Goal: Task Accomplishment & Management: Use online tool/utility

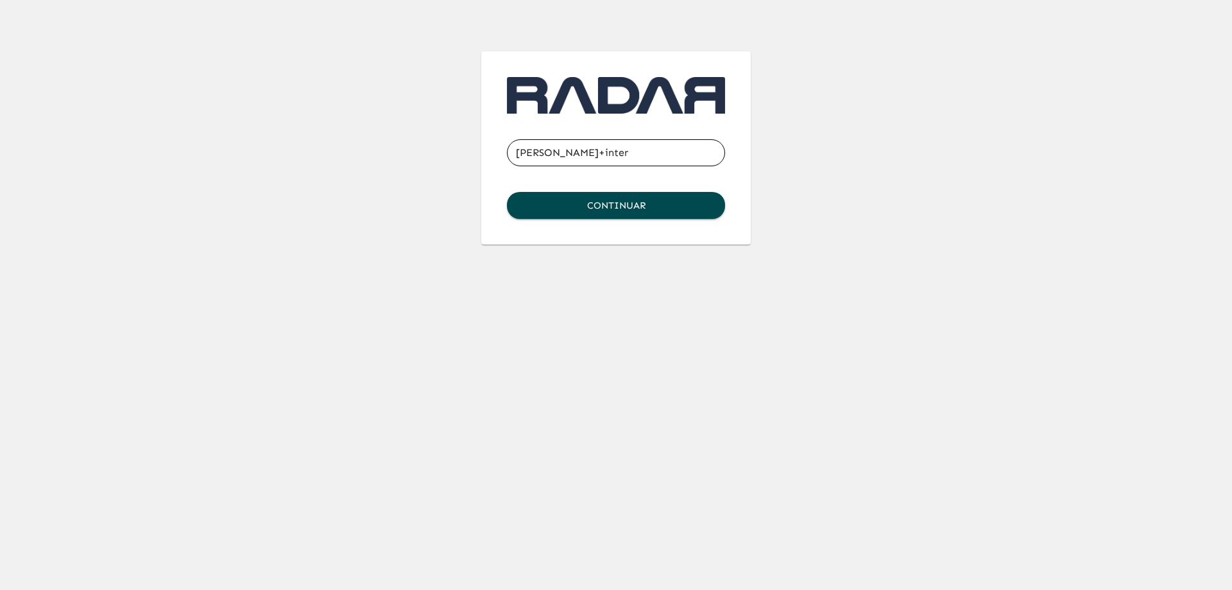
type input "[PERSON_NAME][EMAIL_ADDRESS][DOMAIN_NAME]"
click button "Continuar" at bounding box center [616, 205] width 218 height 27
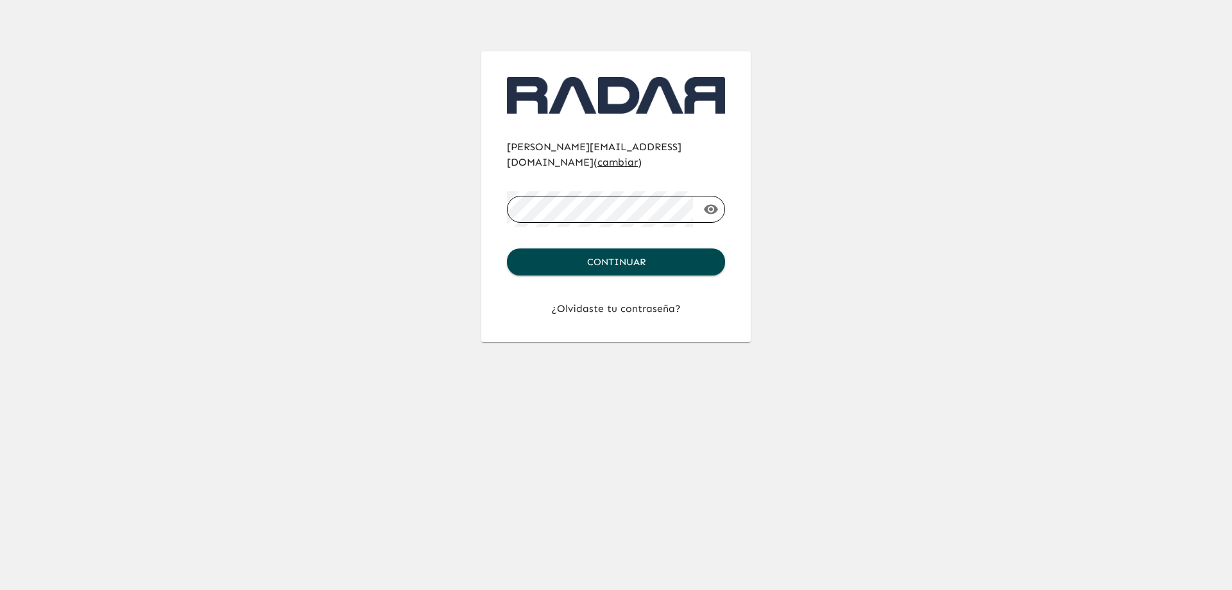
click at [507, 248] on button "Continuar" at bounding box center [616, 261] width 218 height 27
click at [544, 218] on form "[PERSON_NAME][EMAIL_ADDRESS][DOMAIN_NAME] ( cambiar ) ​ Continuar" at bounding box center [616, 207] width 218 height 136
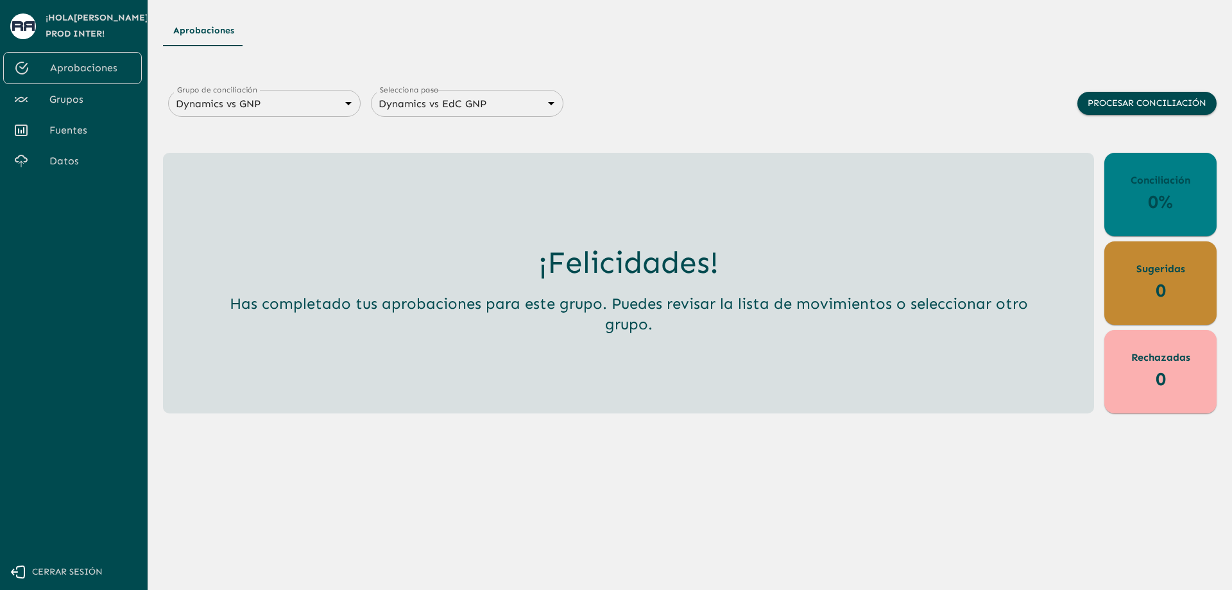
click at [81, 103] on span "Grupos" at bounding box center [90, 99] width 82 height 15
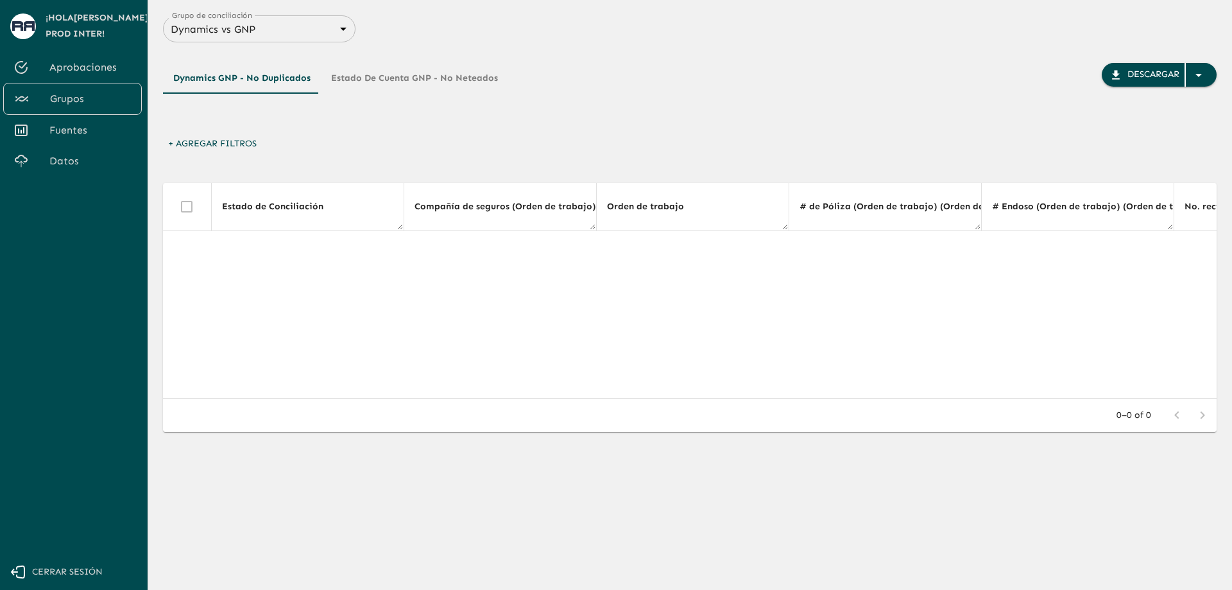
click at [268, 34] on body "Se están procesando los movimientos. Algunas acciones permanecerán deshabilitad…" at bounding box center [616, 295] width 1232 height 590
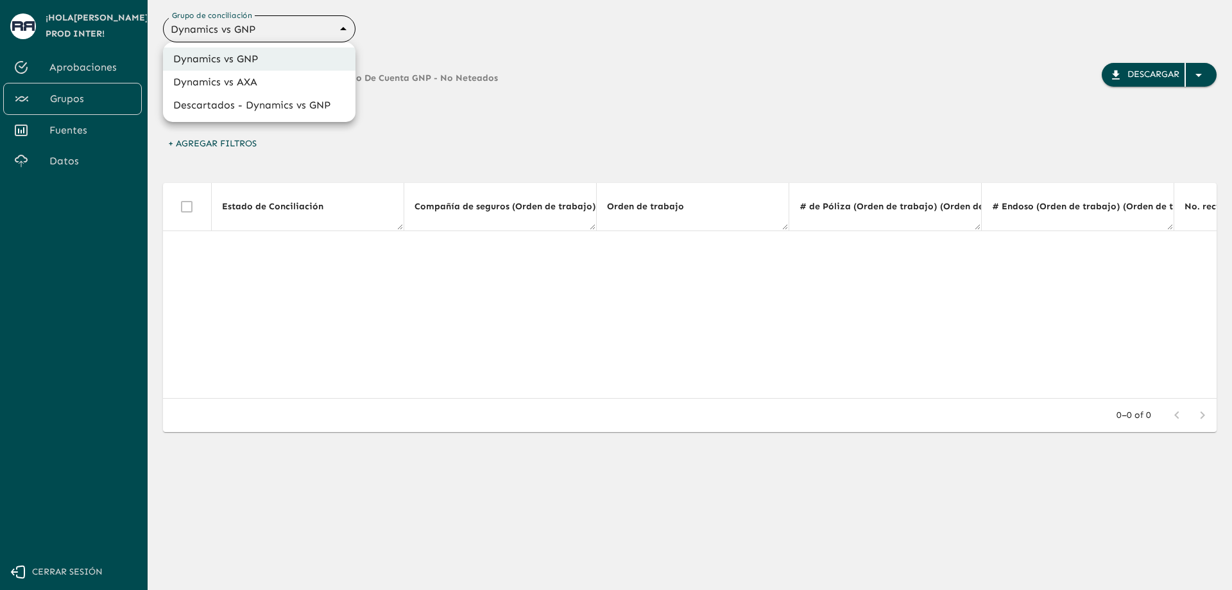
click at [284, 91] on li "Dynamics vs AXA" at bounding box center [259, 82] width 193 height 23
type input "688d0fb445366dcf85fc95f2"
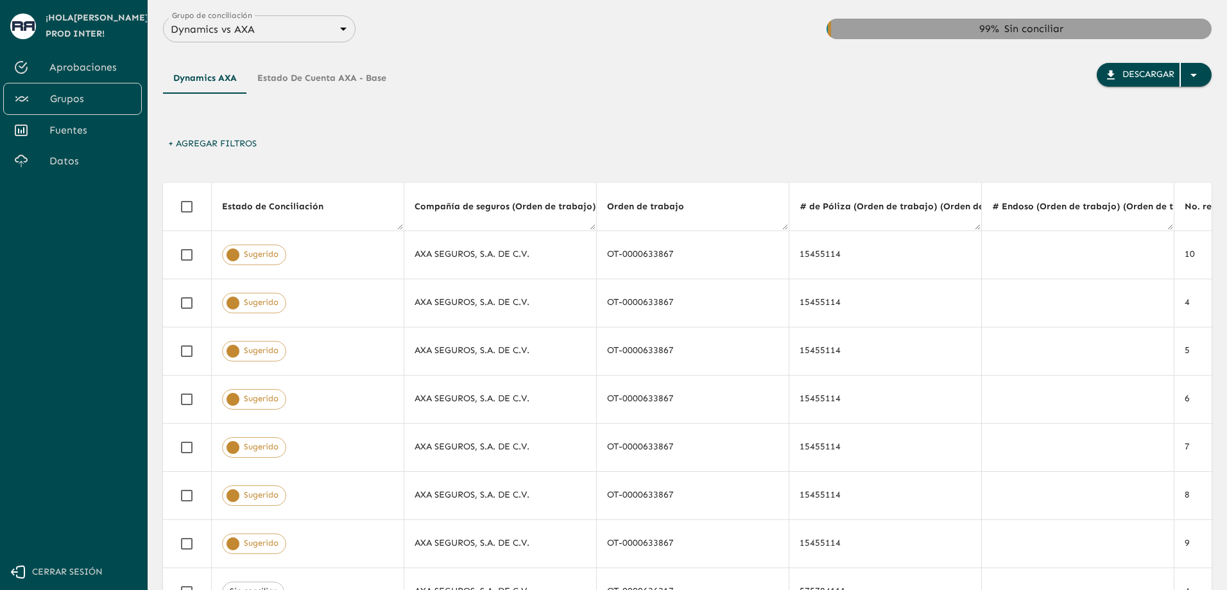
drag, startPoint x: 551, startPoint y: 159, endPoint x: 751, endPoint y: 141, distance: 200.4
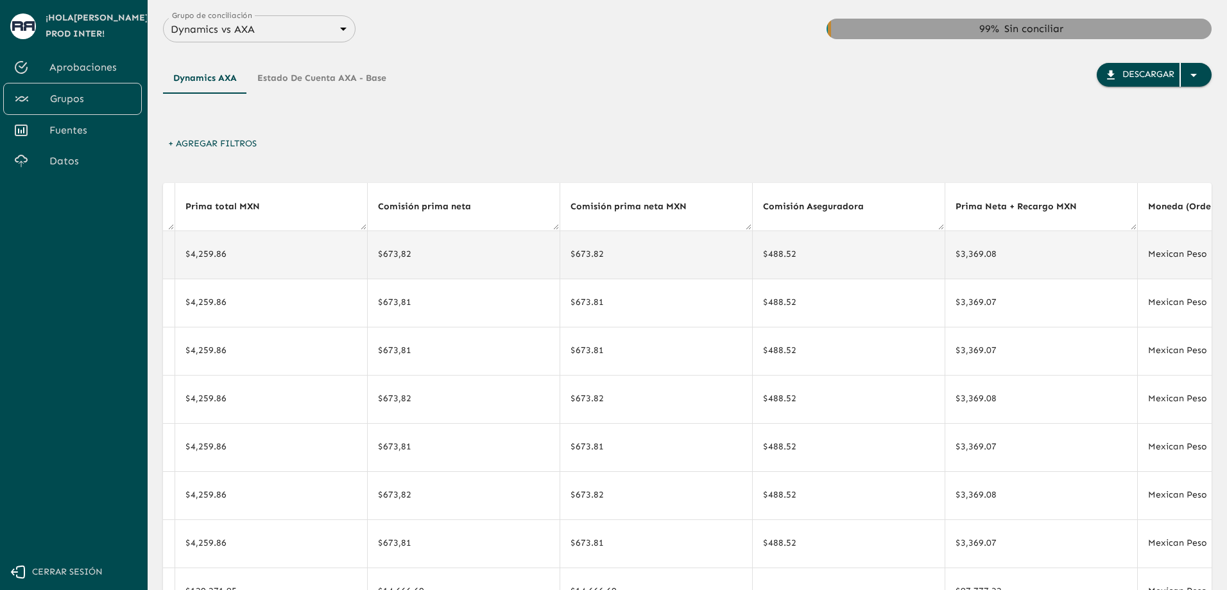
scroll to position [0, 2741]
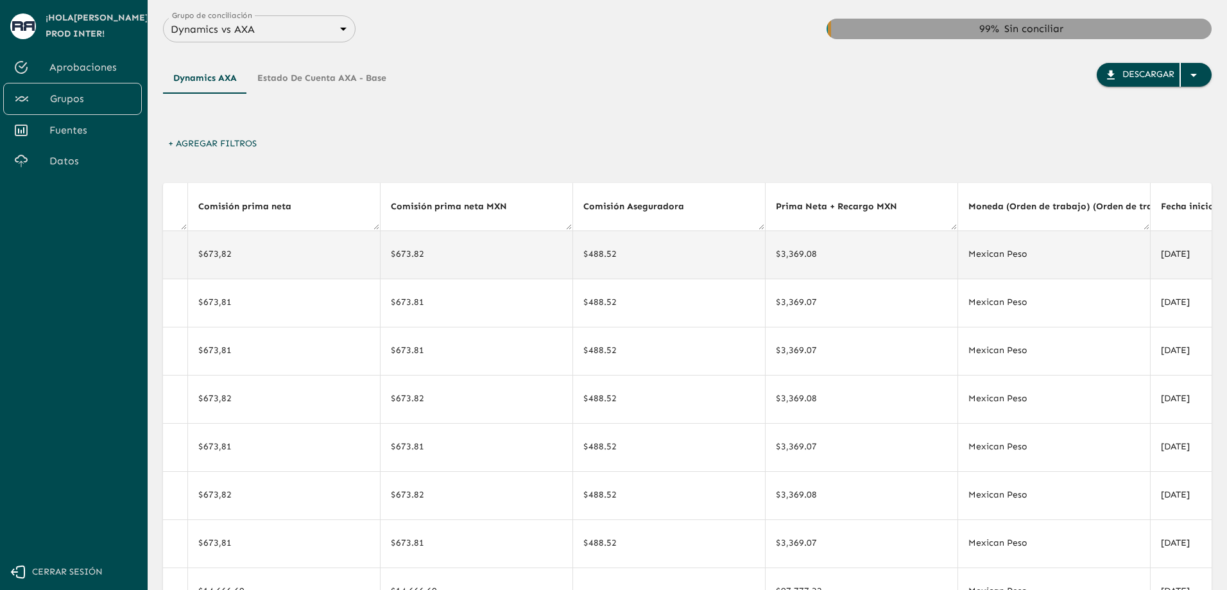
drag, startPoint x: 626, startPoint y: 263, endPoint x: 719, endPoint y: 263, distance: 92.4
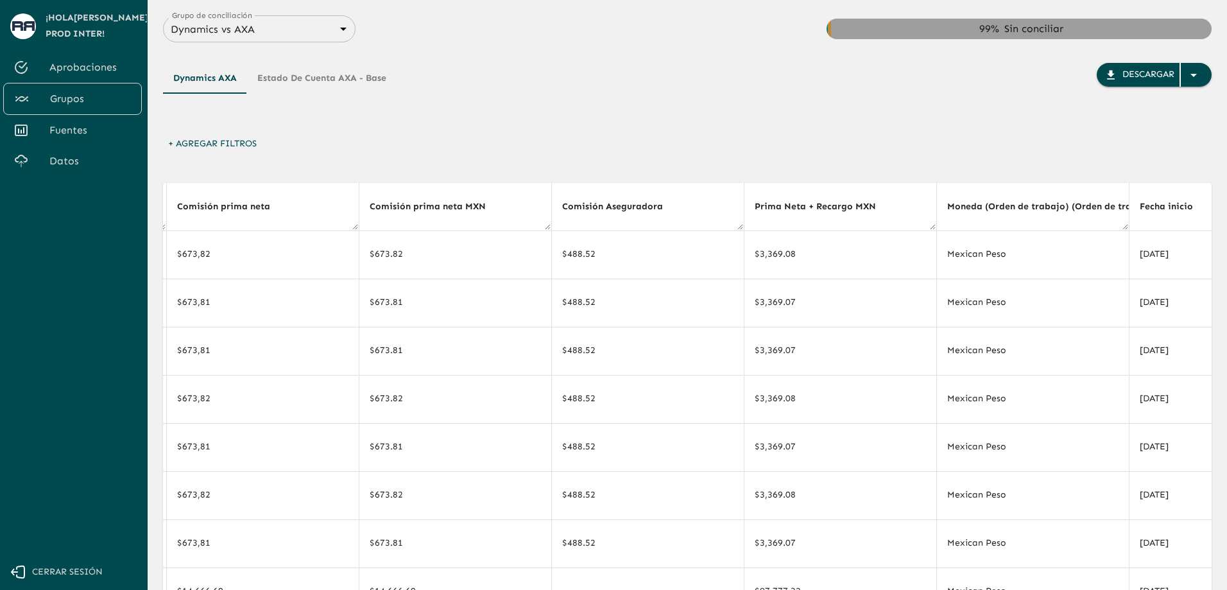
drag, startPoint x: 585, startPoint y: 159, endPoint x: 791, endPoint y: 152, distance: 205.5
drag, startPoint x: 678, startPoint y: 172, endPoint x: 347, endPoint y: 175, distance: 331.8
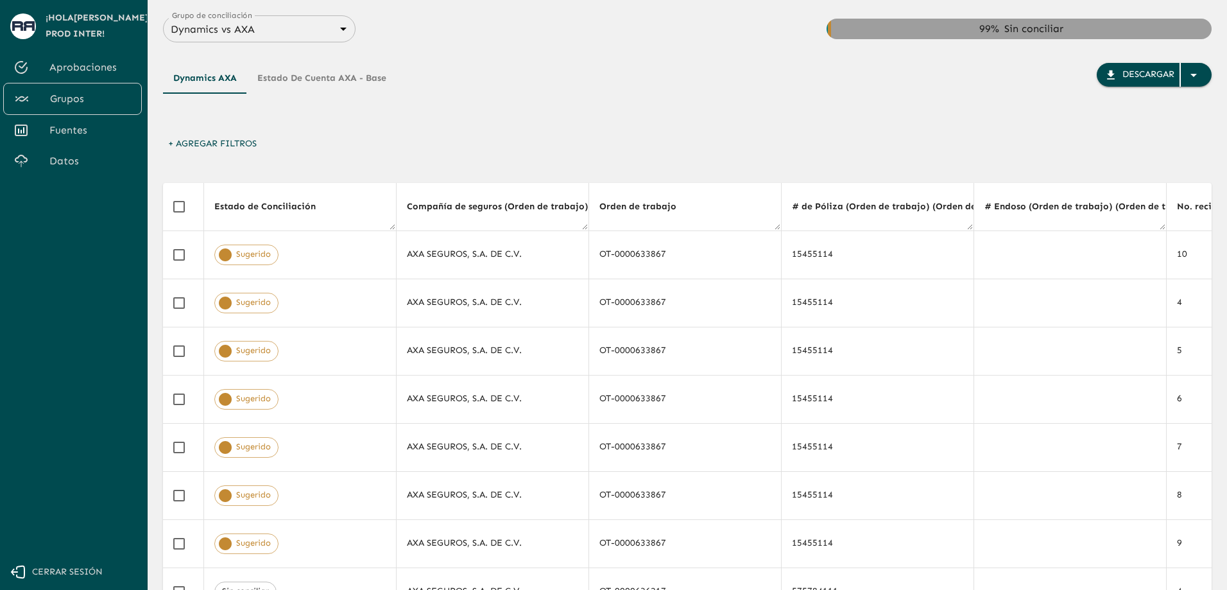
scroll to position [0, 0]
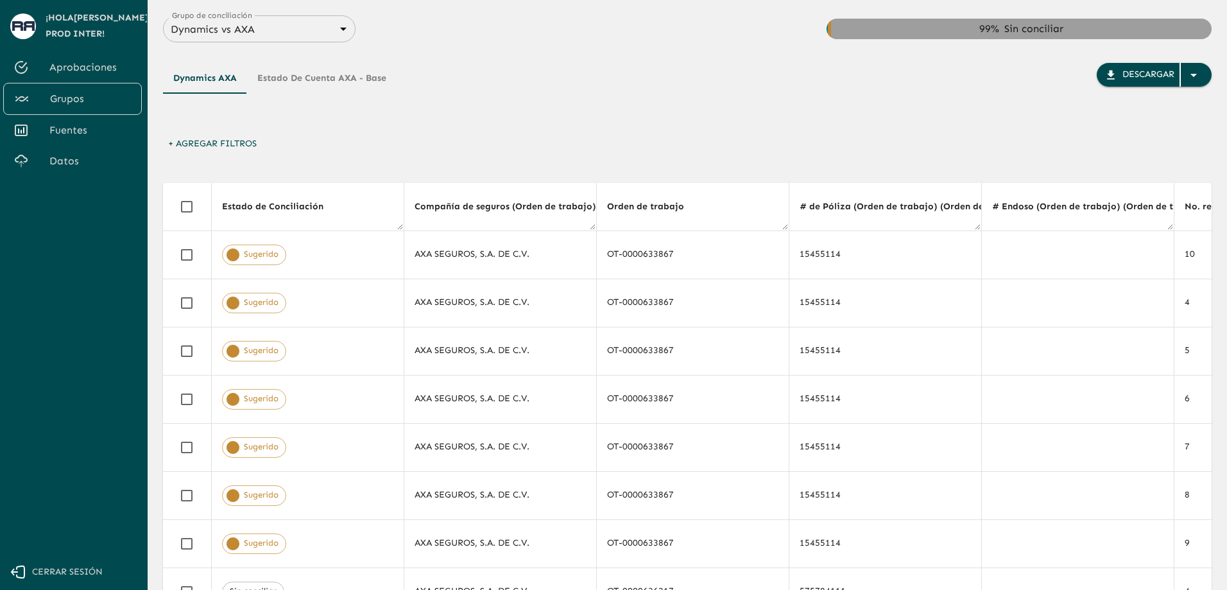
drag, startPoint x: 309, startPoint y: 209, endPoint x: 136, endPoint y: 216, distance: 173.4
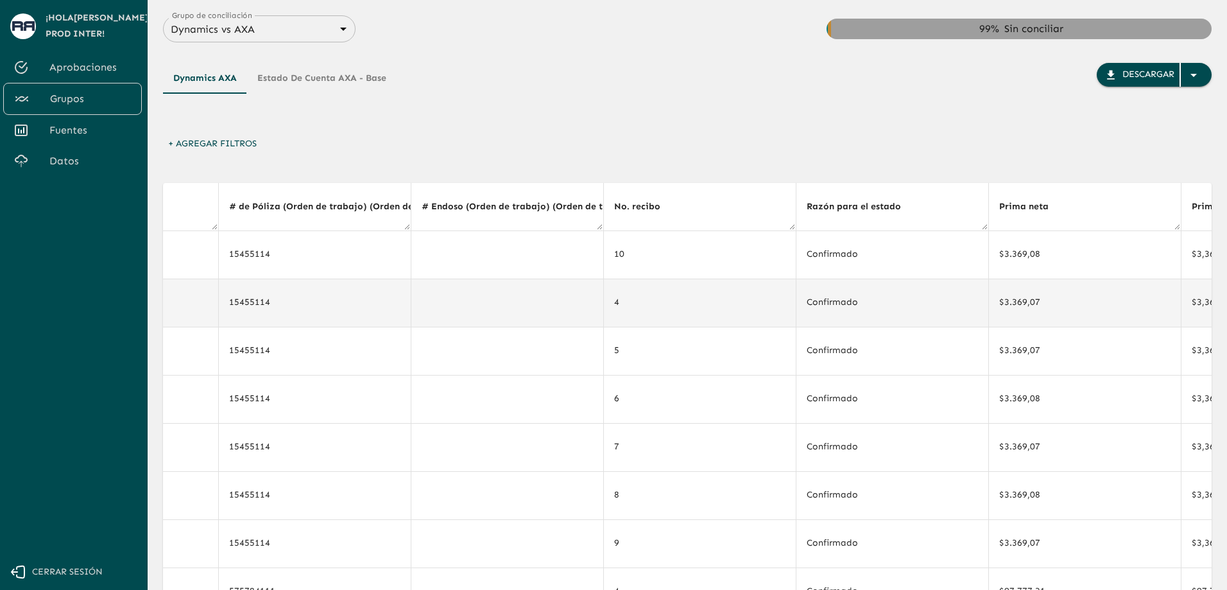
scroll to position [0, 1651]
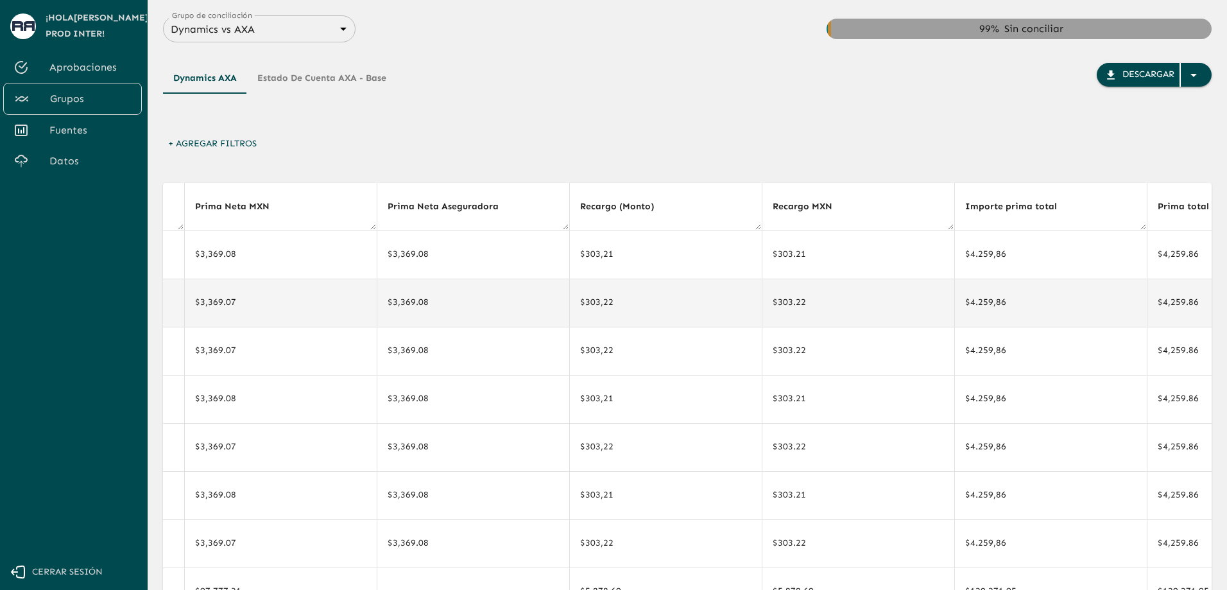
drag, startPoint x: 573, startPoint y: 274, endPoint x: 736, endPoint y: 279, distance: 163.1
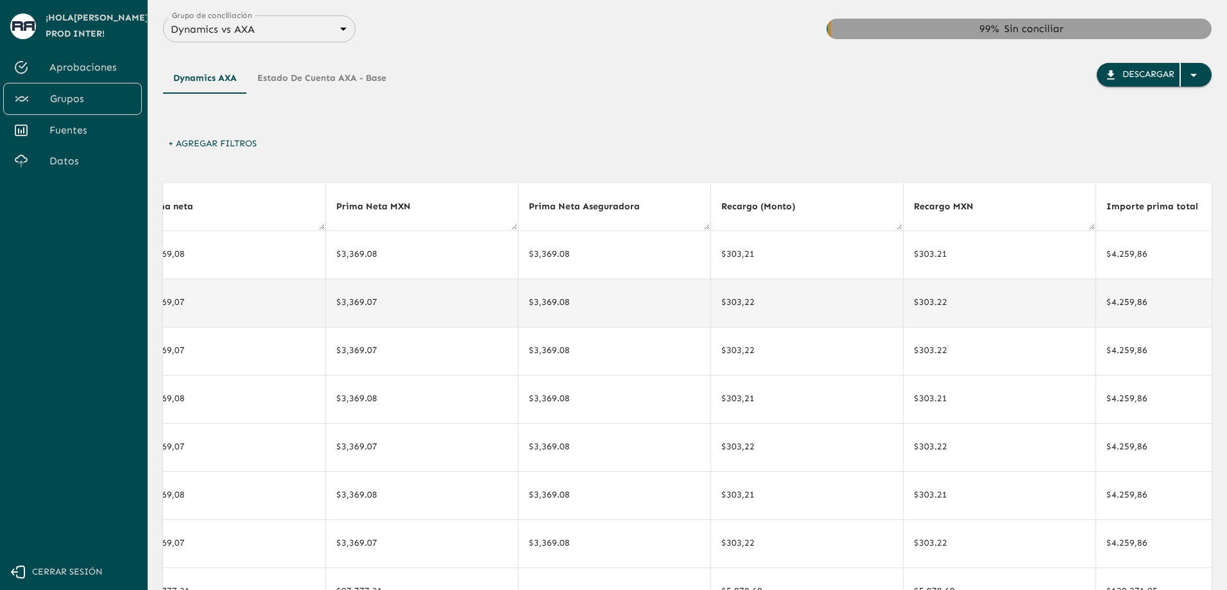
drag, startPoint x: 652, startPoint y: 289, endPoint x: 599, endPoint y: 286, distance: 52.7
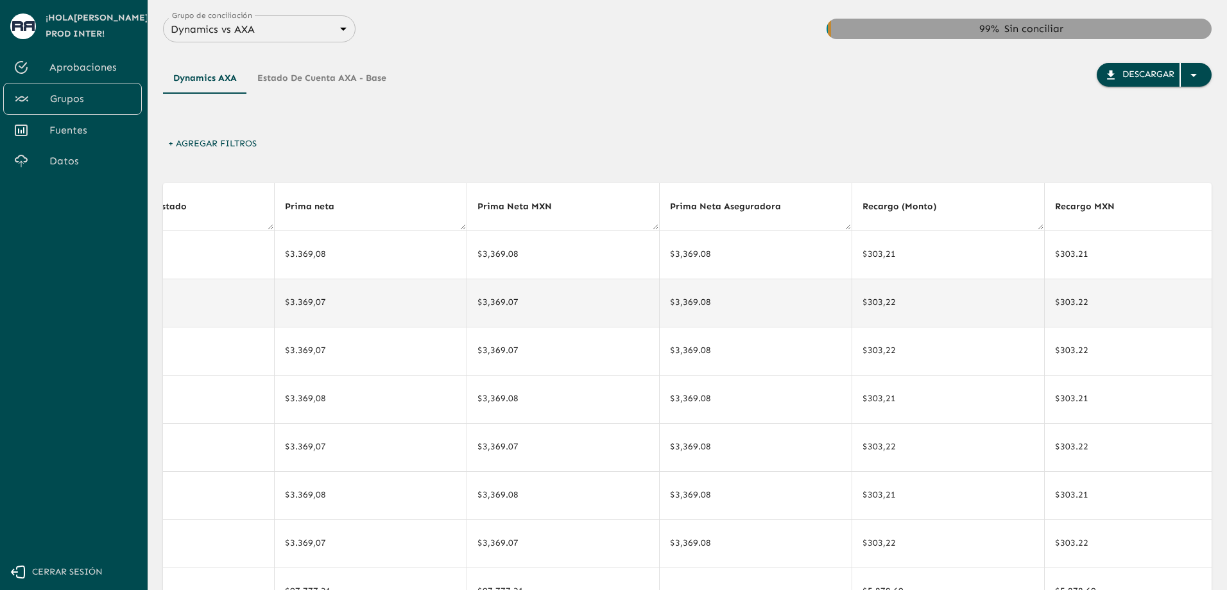
drag, startPoint x: 631, startPoint y: 285, endPoint x: 583, endPoint y: 287, distance: 48.2
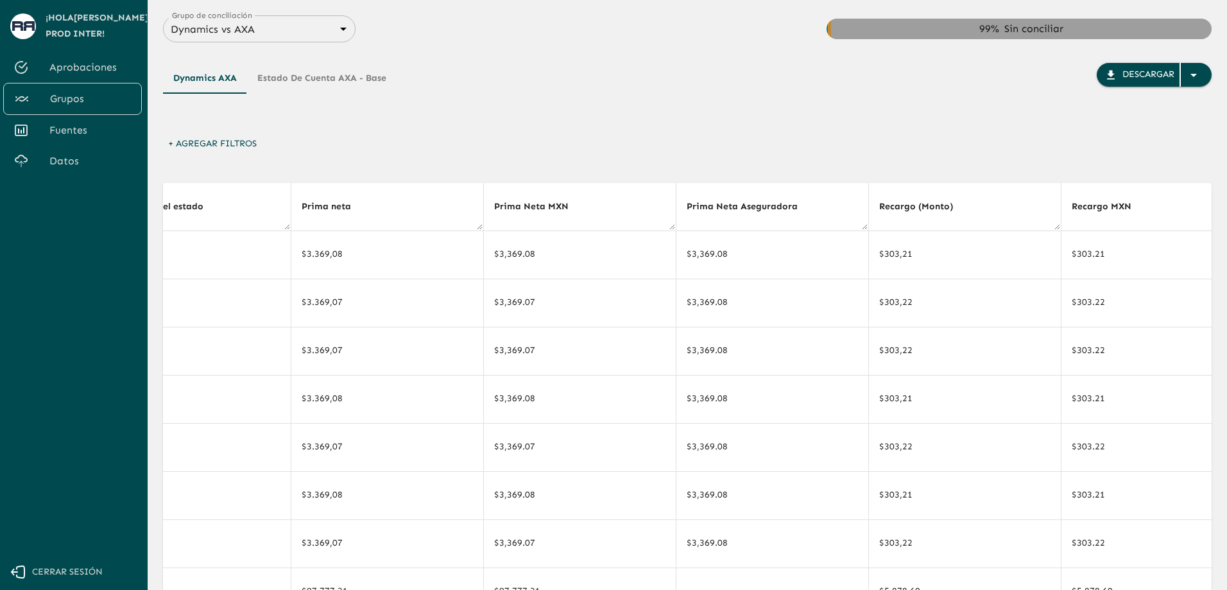
click at [334, 74] on button "Estado de cuenta AXA - Base" at bounding box center [322, 78] width 150 height 31
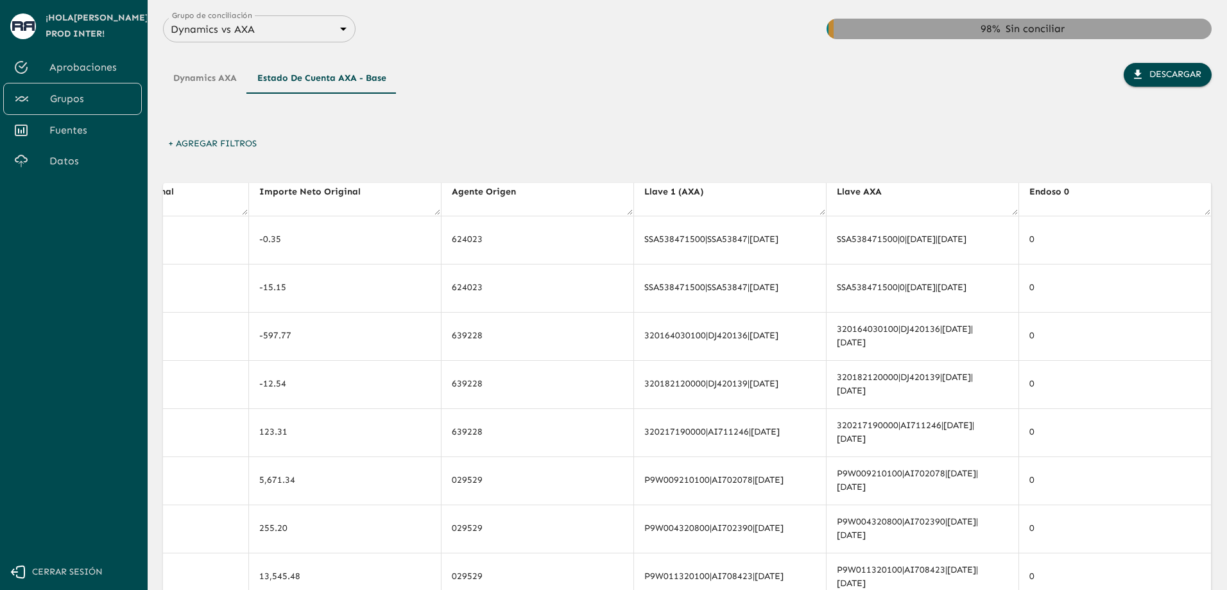
scroll to position [0, 8050]
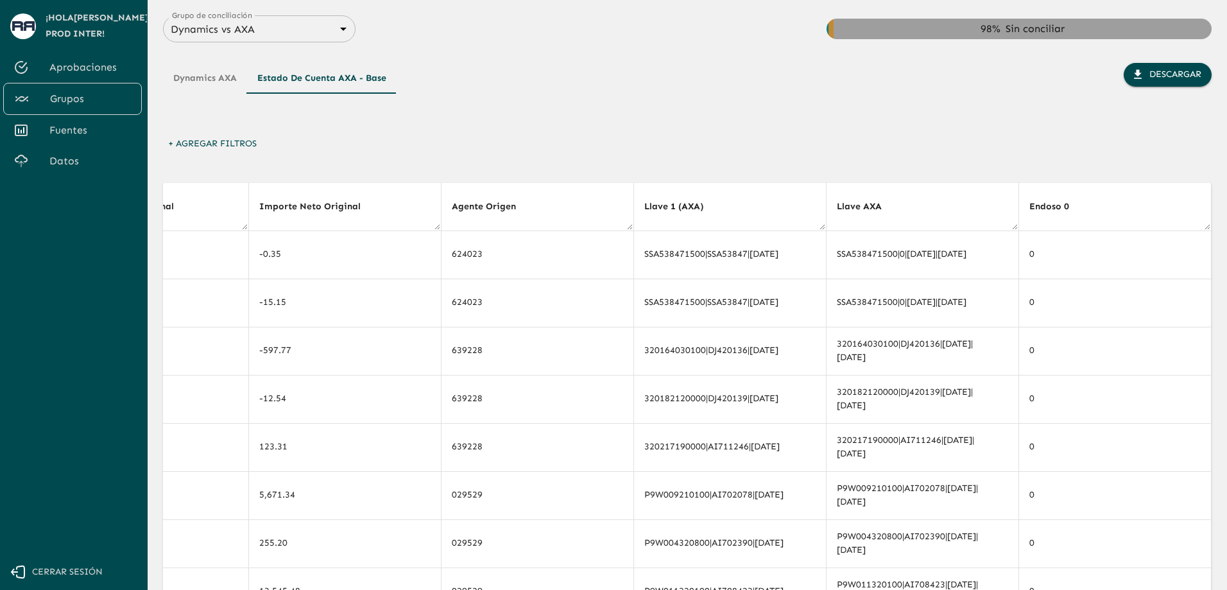
drag, startPoint x: 513, startPoint y: 236, endPoint x: 1064, endPoint y: 196, distance: 552.2
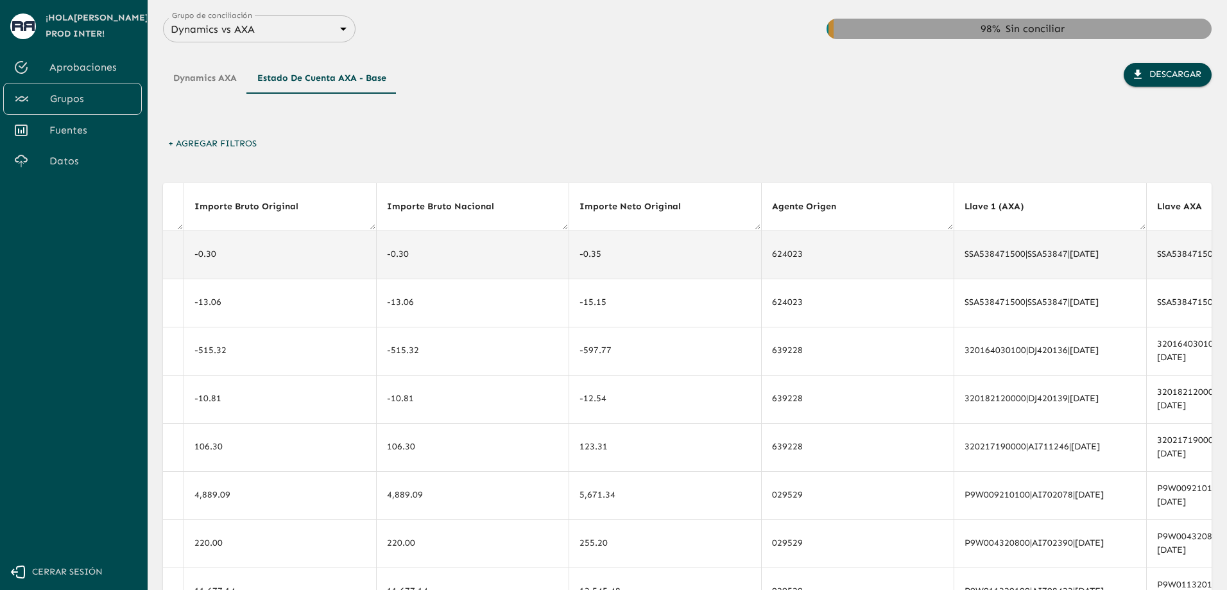
drag, startPoint x: 573, startPoint y: 265, endPoint x: 512, endPoint y: 266, distance: 61.0
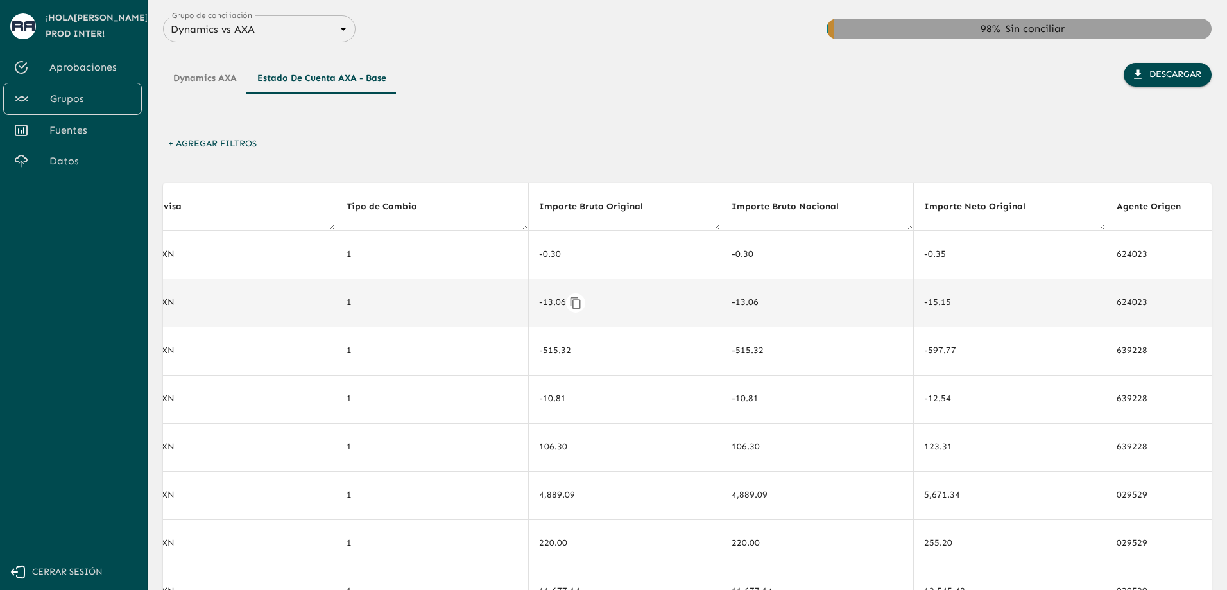
drag, startPoint x: 477, startPoint y: 307, endPoint x: 411, endPoint y: 298, distance: 66.0
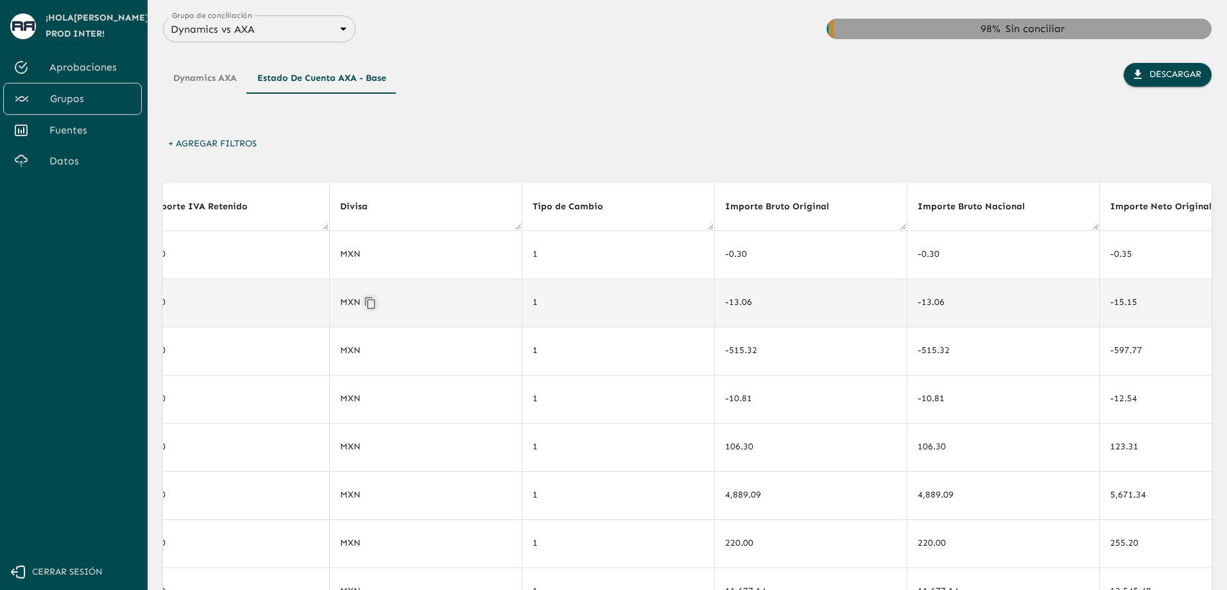
scroll to position [0, 7055]
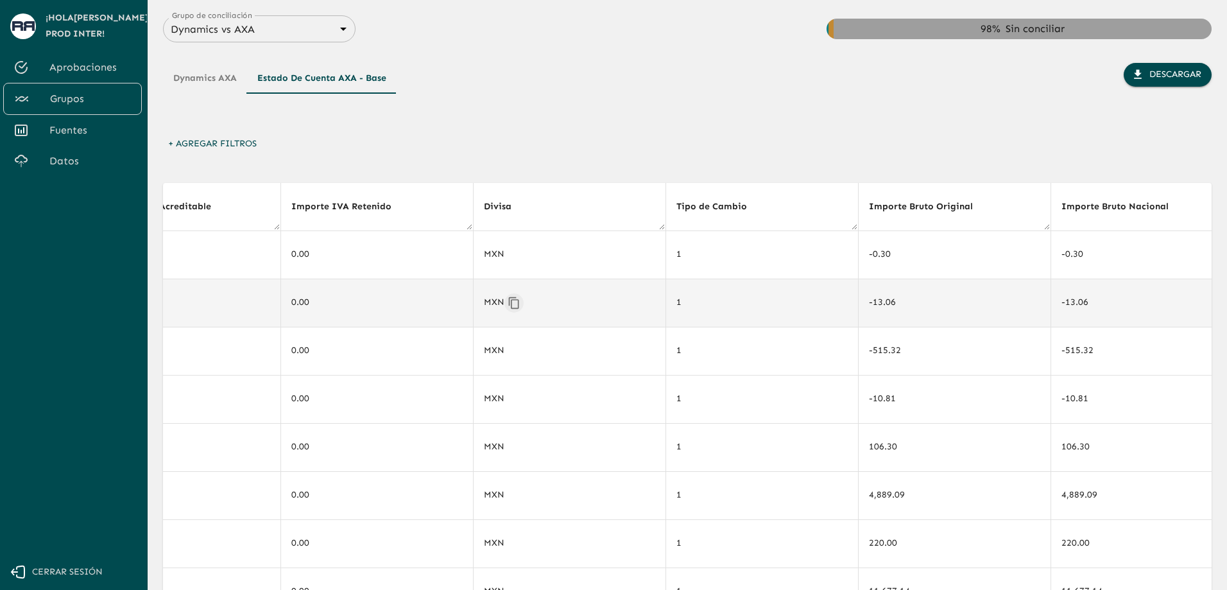
drag, startPoint x: 454, startPoint y: 308, endPoint x: 379, endPoint y: 306, distance: 75.1
click at [514, 207] on icon at bounding box center [520, 207] width 12 height 12
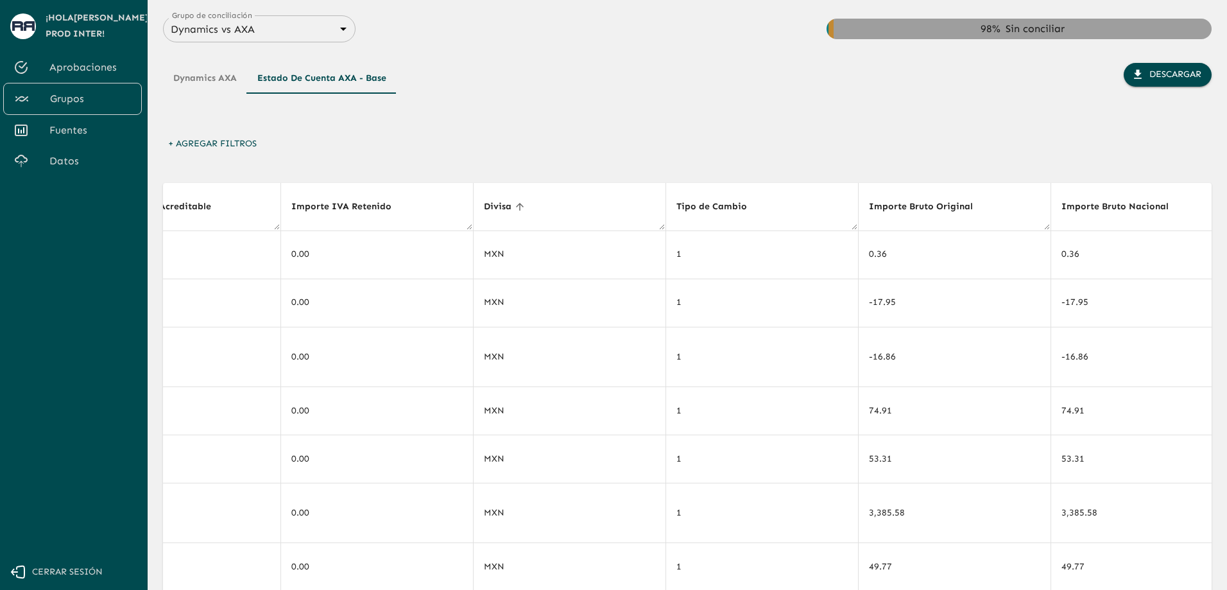
click at [514, 207] on icon at bounding box center [520, 207] width 12 height 12
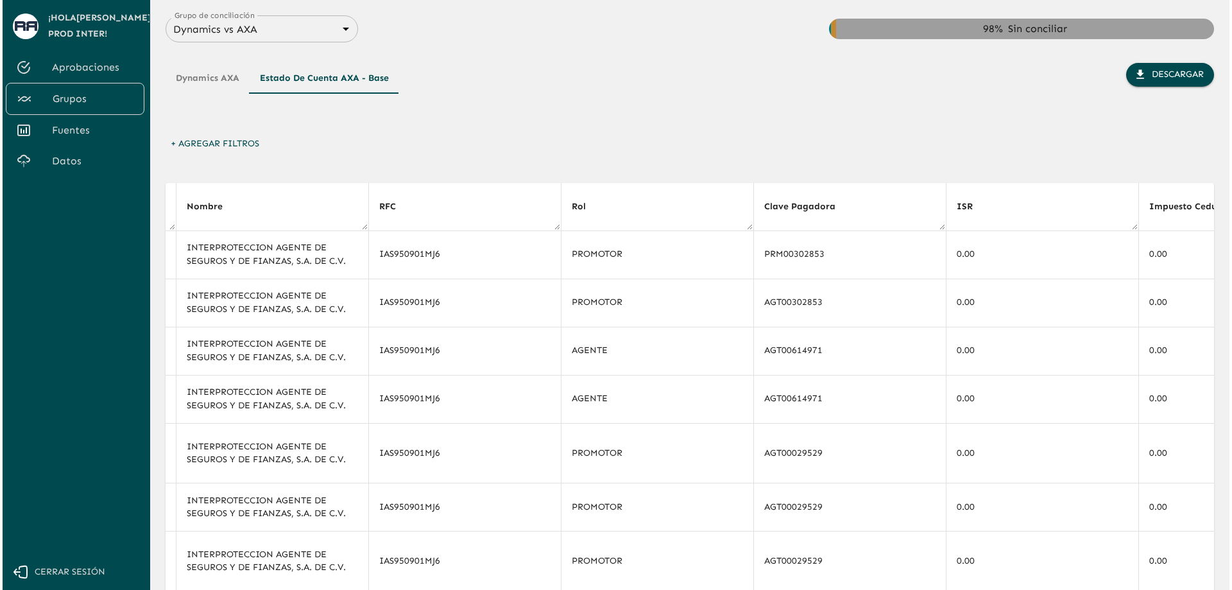
scroll to position [0, 0]
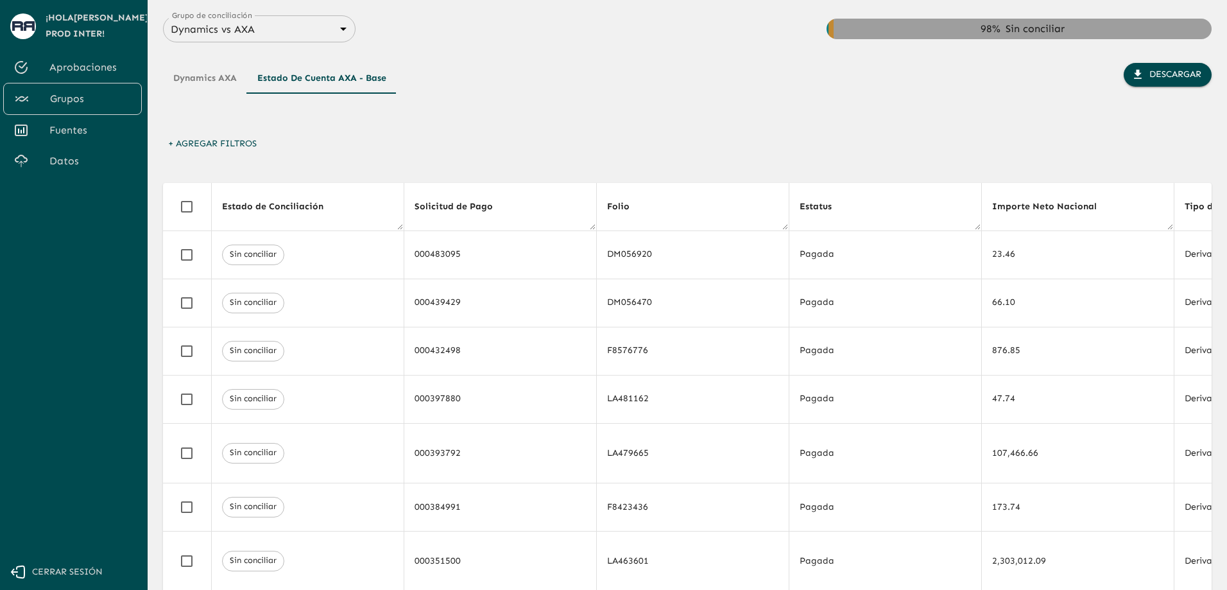
drag, startPoint x: 552, startPoint y: 284, endPoint x: 75, endPoint y: 280, distance: 476.9
click at [227, 148] on button "+ Agregar Filtros" at bounding box center [212, 144] width 99 height 24
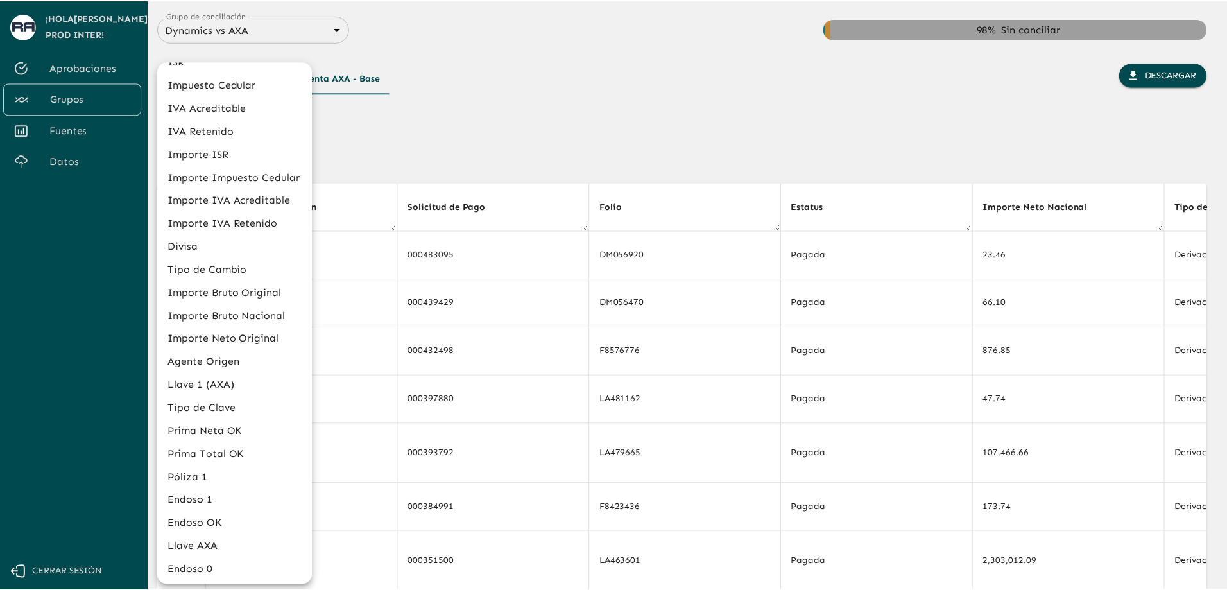
scroll to position [573, 0]
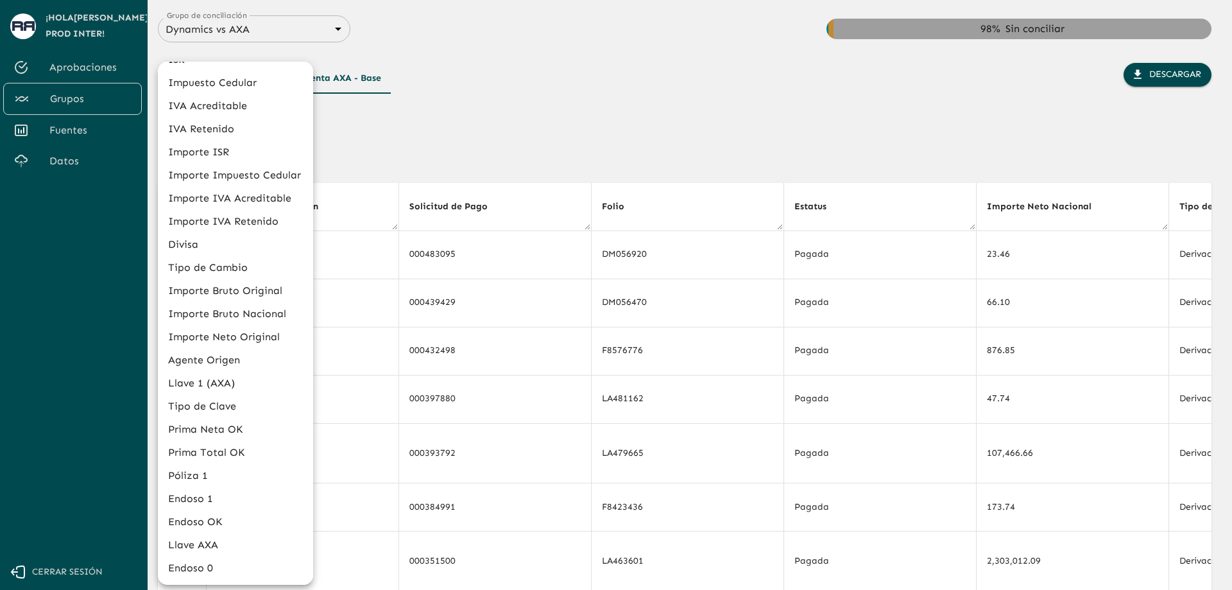
click at [204, 239] on li "Divisa" at bounding box center [235, 244] width 155 height 23
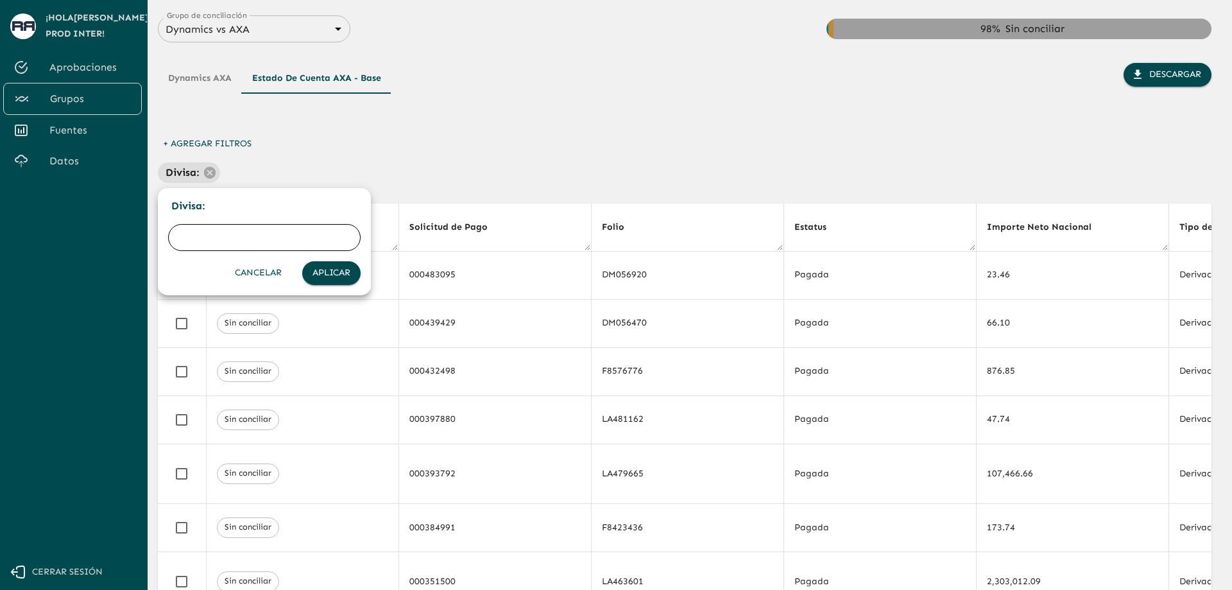
click at [246, 241] on input "text" at bounding box center [264, 238] width 193 height 36
type input "USD"
click button "Aplicar" at bounding box center [331, 273] width 58 height 24
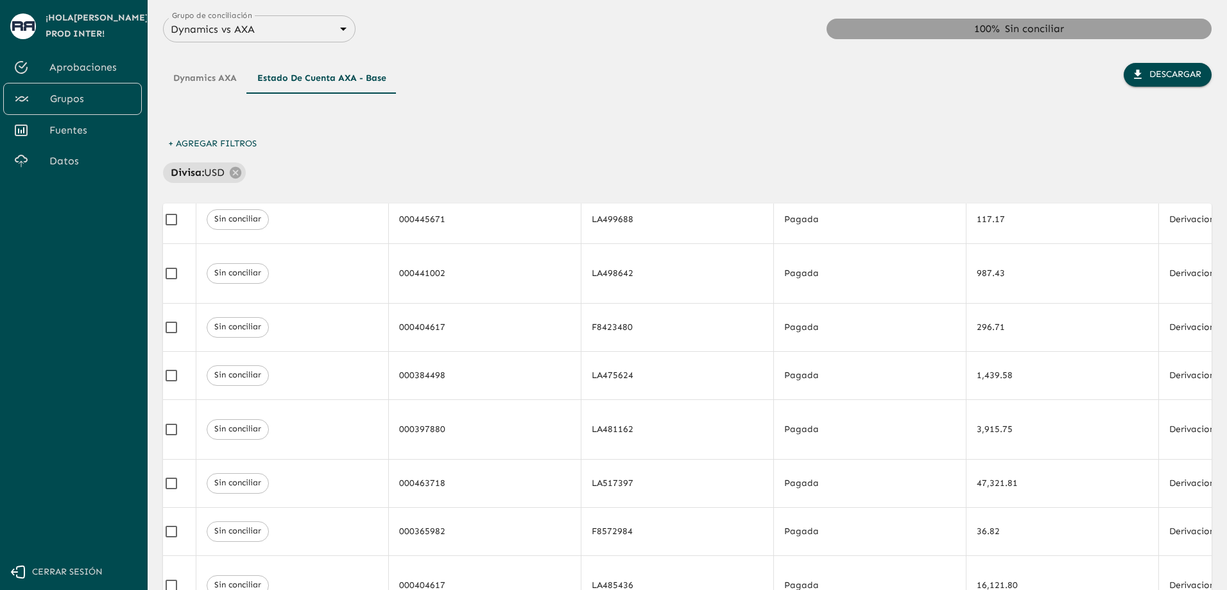
scroll to position [196, 31]
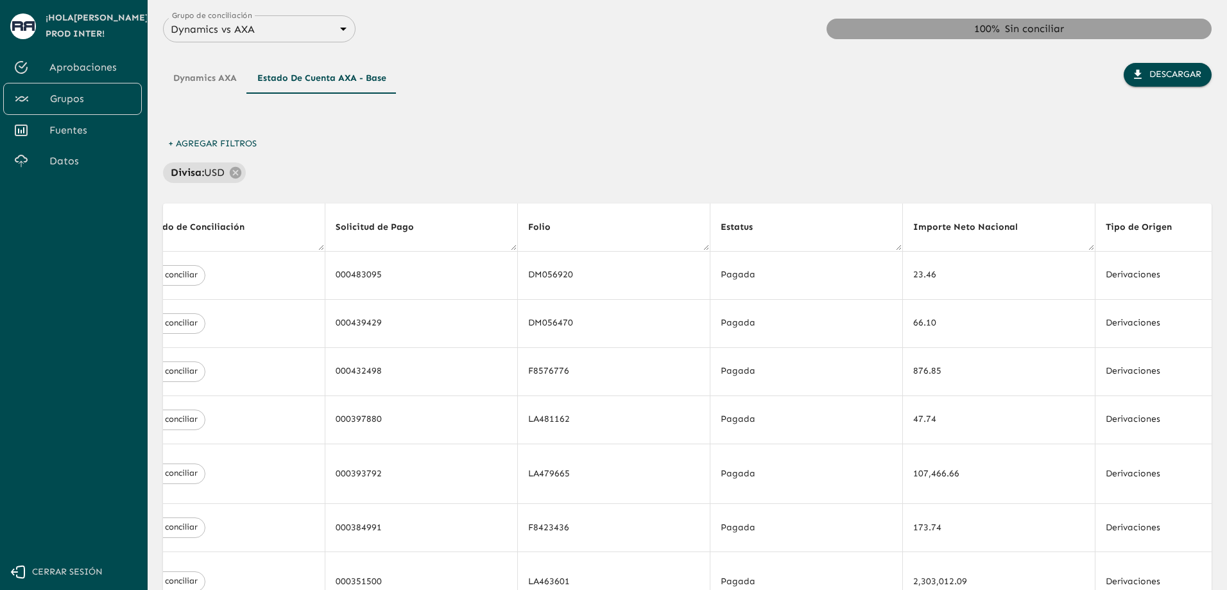
drag, startPoint x: 610, startPoint y: 383, endPoint x: 648, endPoint y: 211, distance: 176.0
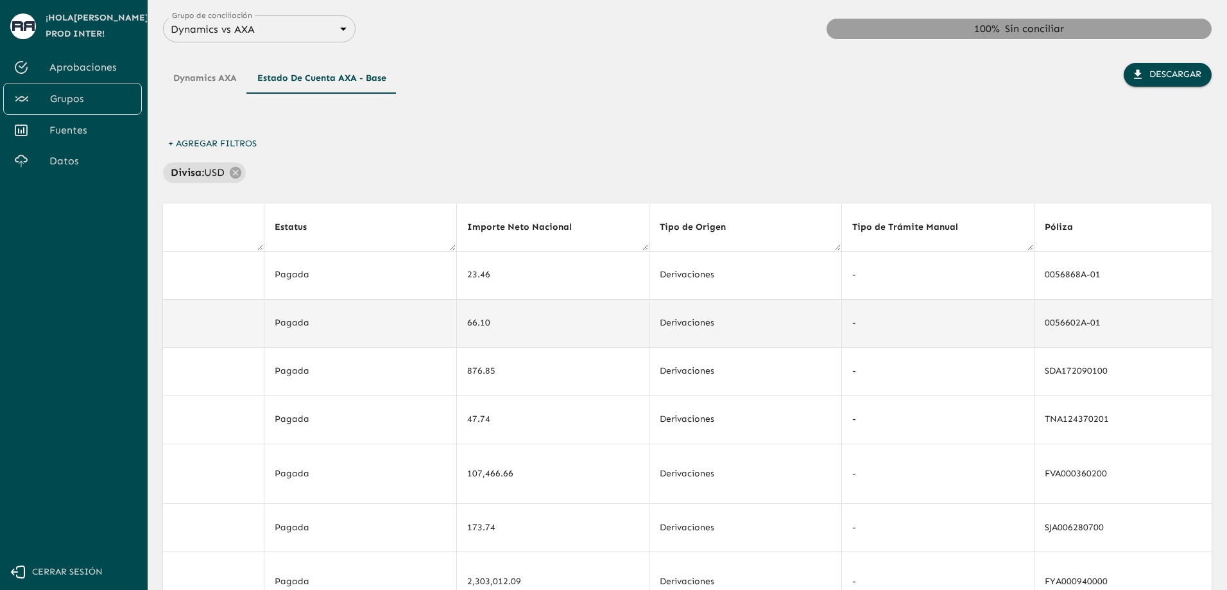
drag, startPoint x: 672, startPoint y: 323, endPoint x: 698, endPoint y: 303, distance: 32.5
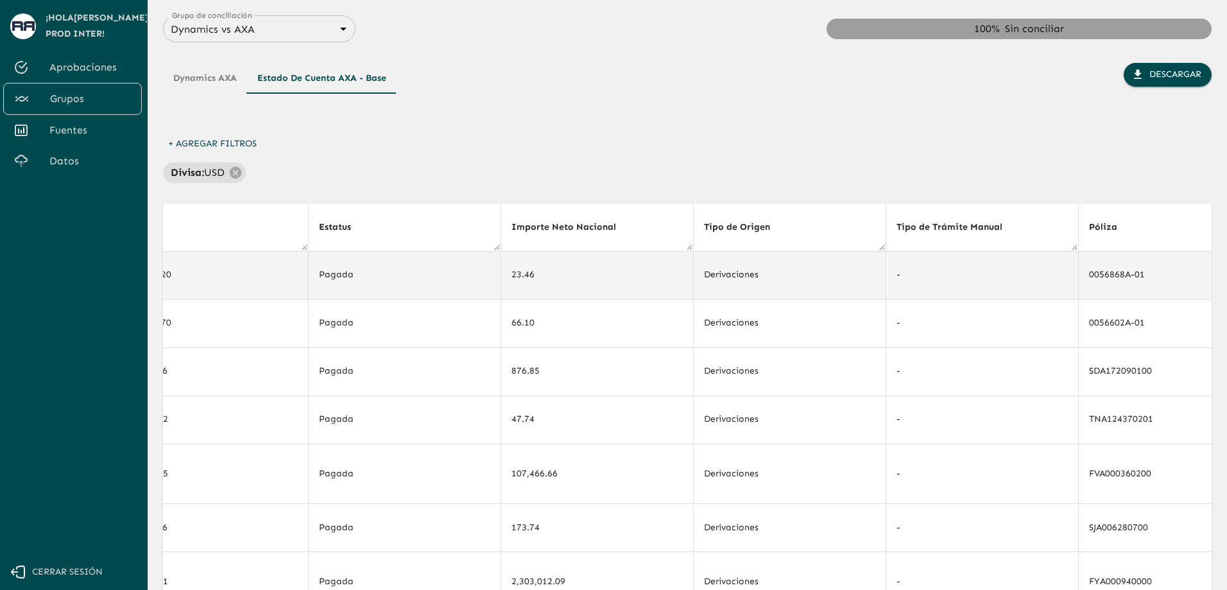
scroll to position [0, 838]
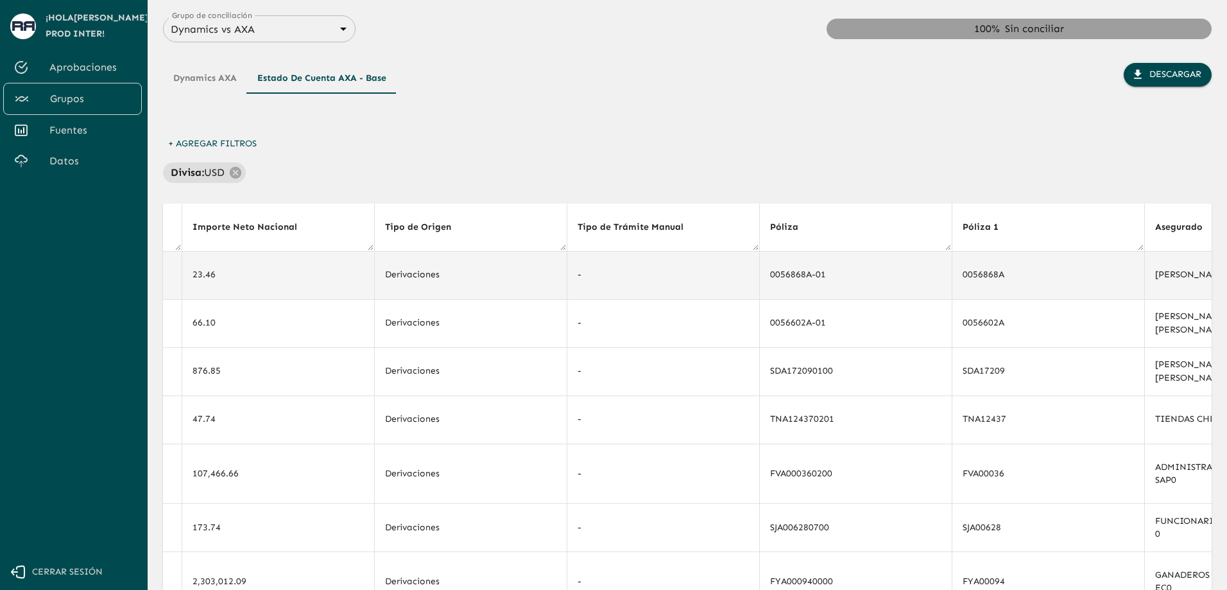
drag, startPoint x: 810, startPoint y: 298, endPoint x: 912, endPoint y: 289, distance: 102.4
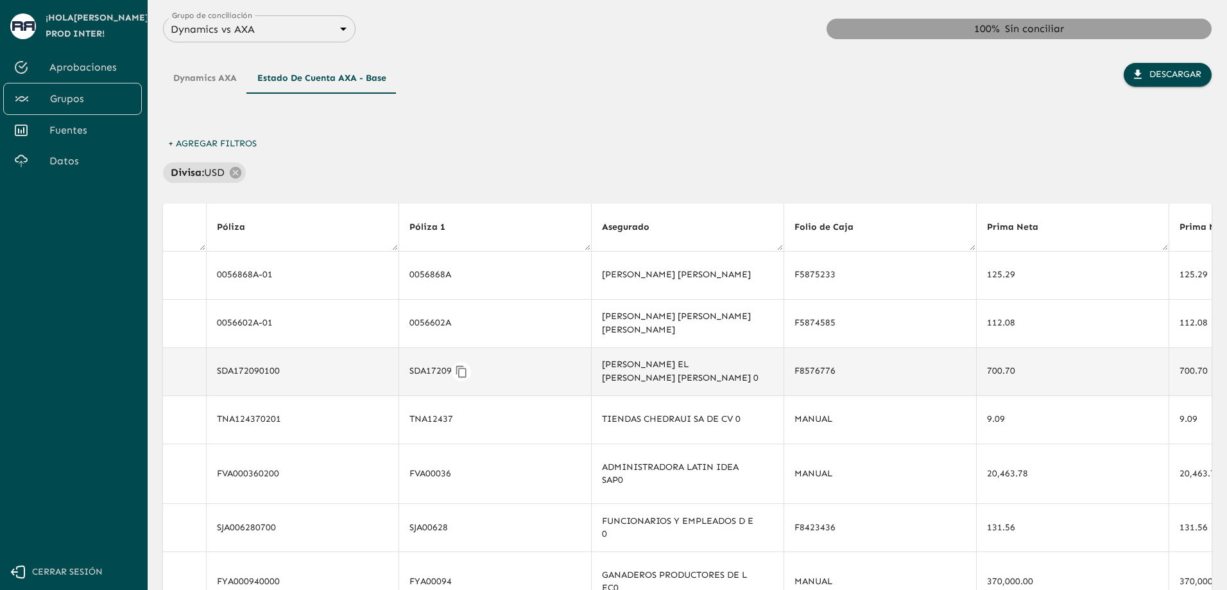
drag, startPoint x: 818, startPoint y: 370, endPoint x: 839, endPoint y: 370, distance: 21.2
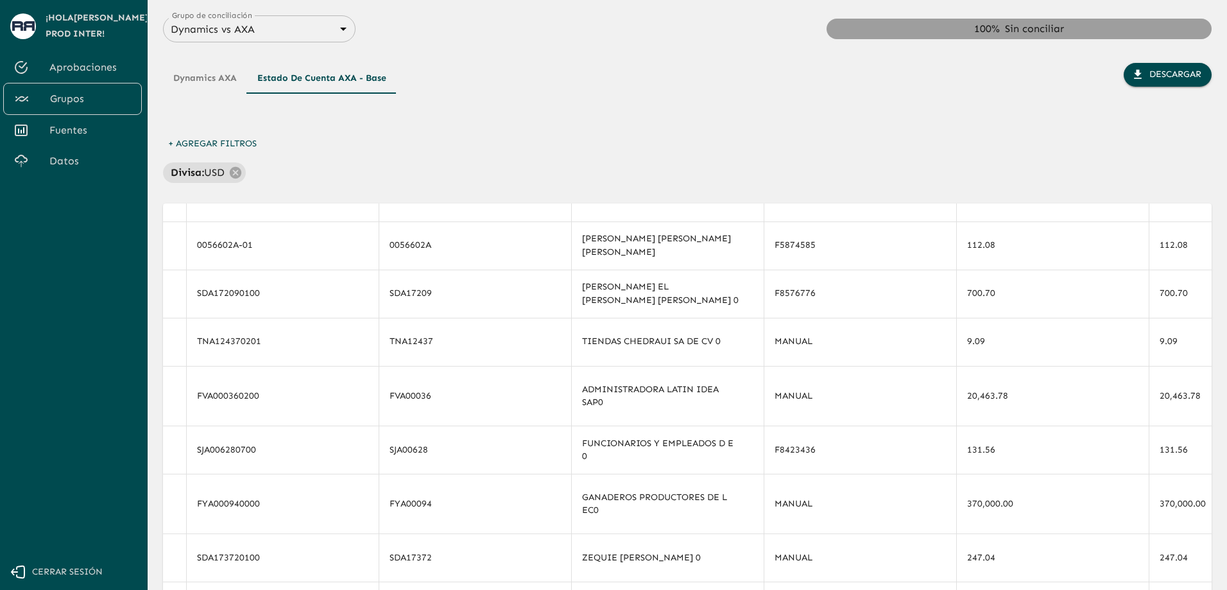
scroll to position [0, 1373]
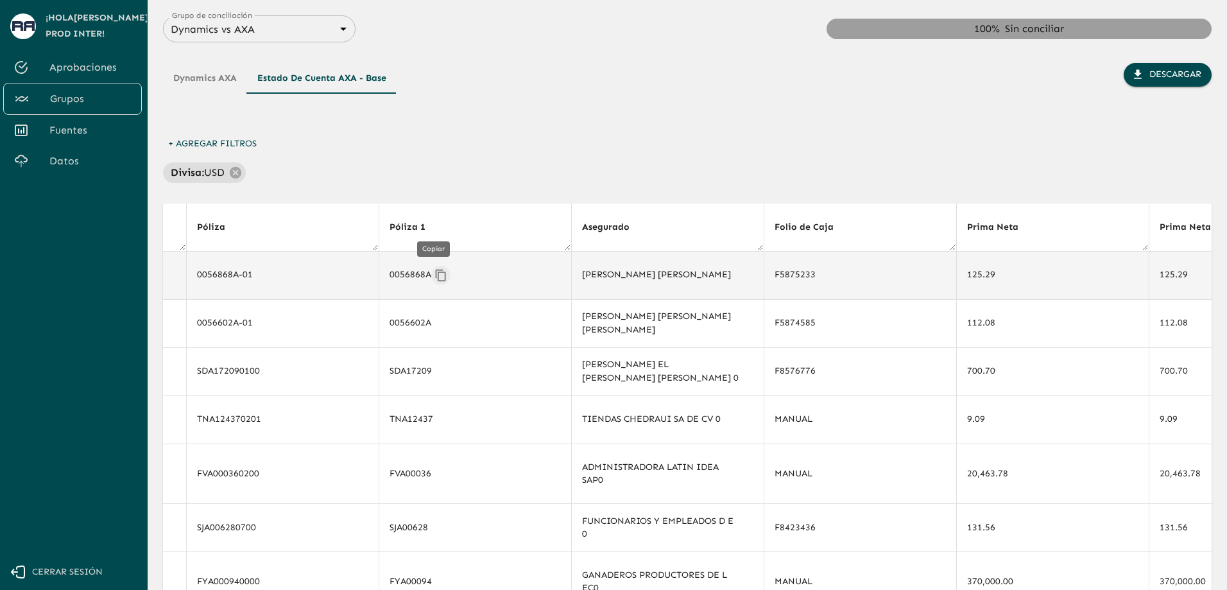
click at [436, 274] on icon "Copiar" at bounding box center [441, 275] width 13 height 13
click at [211, 64] on button "Dynamics AXA" at bounding box center [205, 78] width 84 height 31
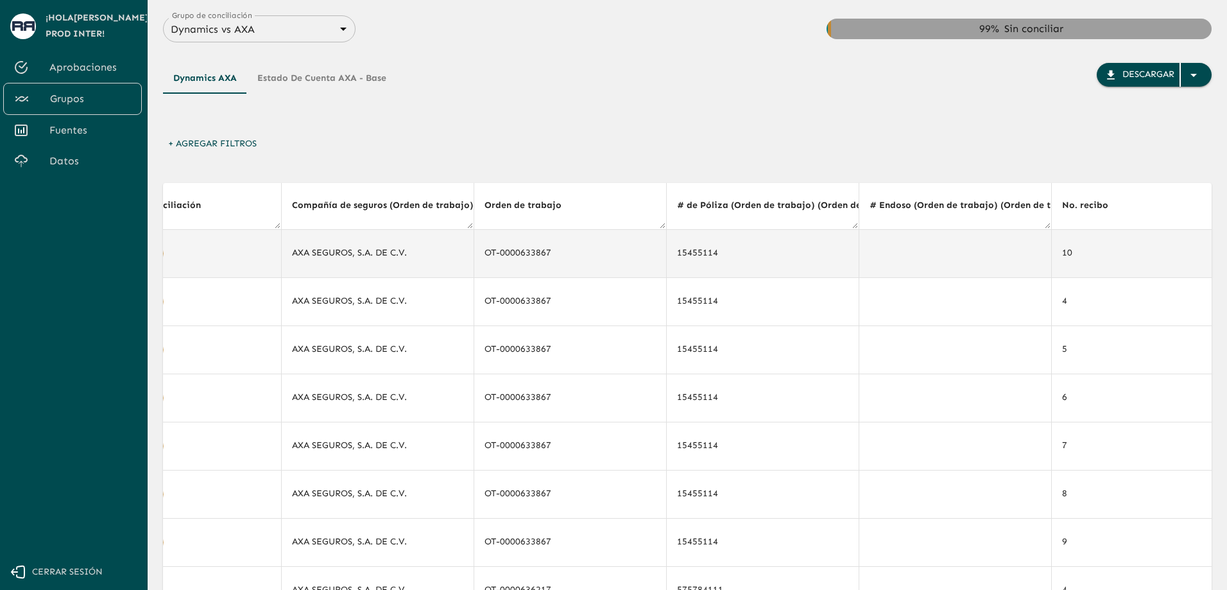
scroll to position [1, 0]
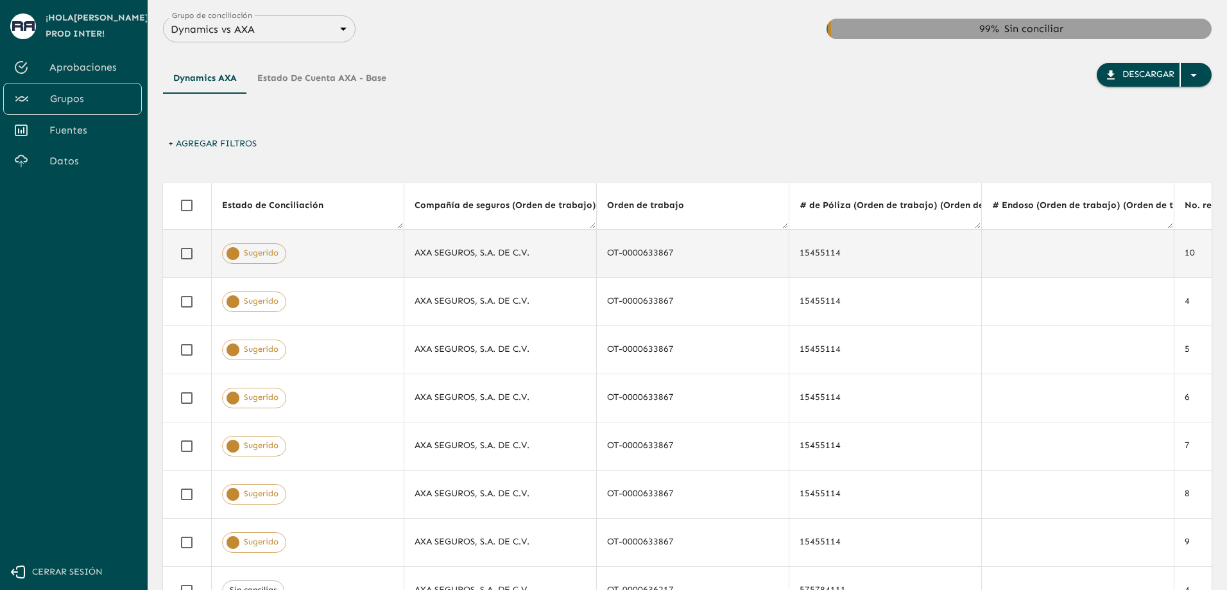
drag, startPoint x: 420, startPoint y: 277, endPoint x: 169, endPoint y: 266, distance: 251.9
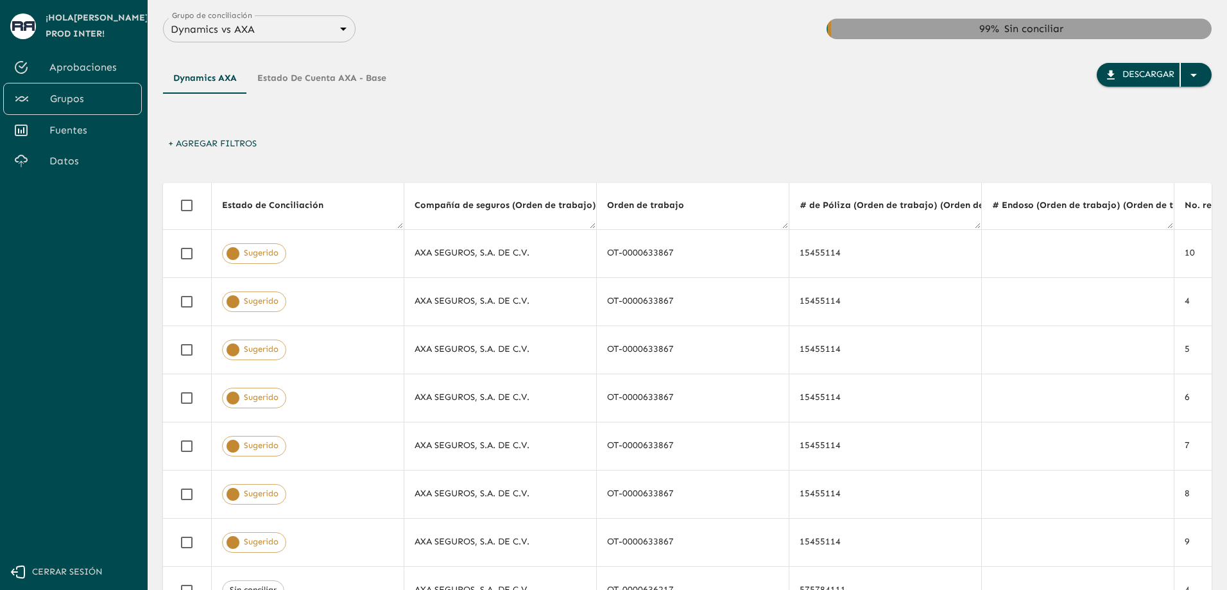
click at [229, 142] on button "+ Agregar Filtros" at bounding box center [212, 144] width 99 height 24
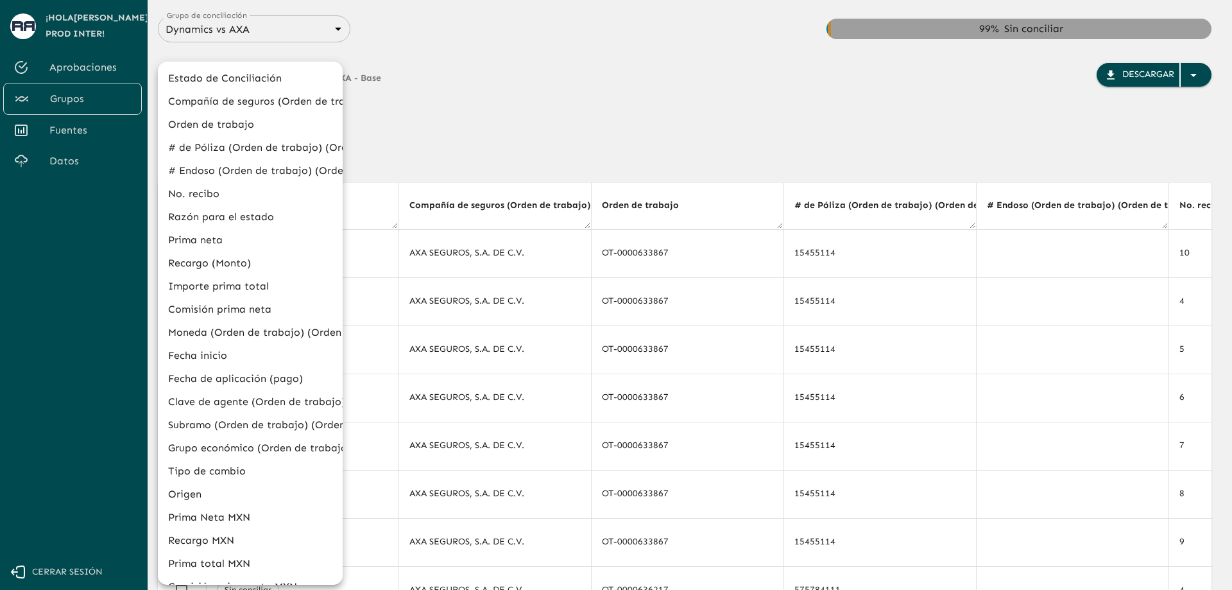
click at [239, 149] on li "# de Póliza (Orden de trabajo) (Orden de trabajo)" at bounding box center [250, 147] width 185 height 23
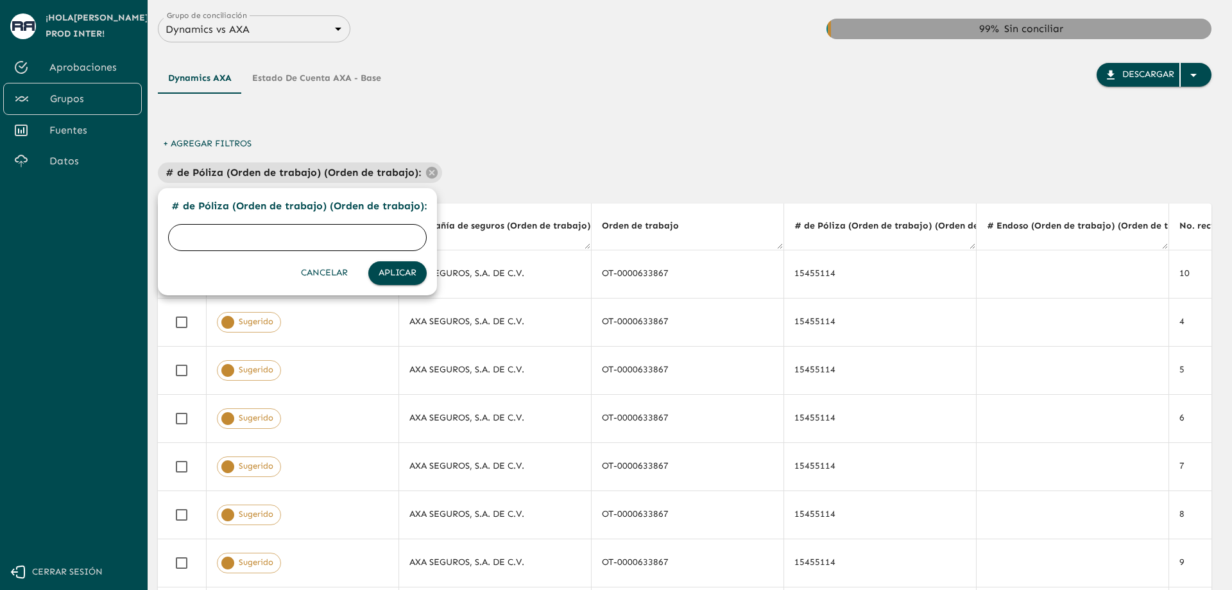
paste input "0056868A"
type input "0056868A"
click button "Aplicar" at bounding box center [397, 273] width 58 height 24
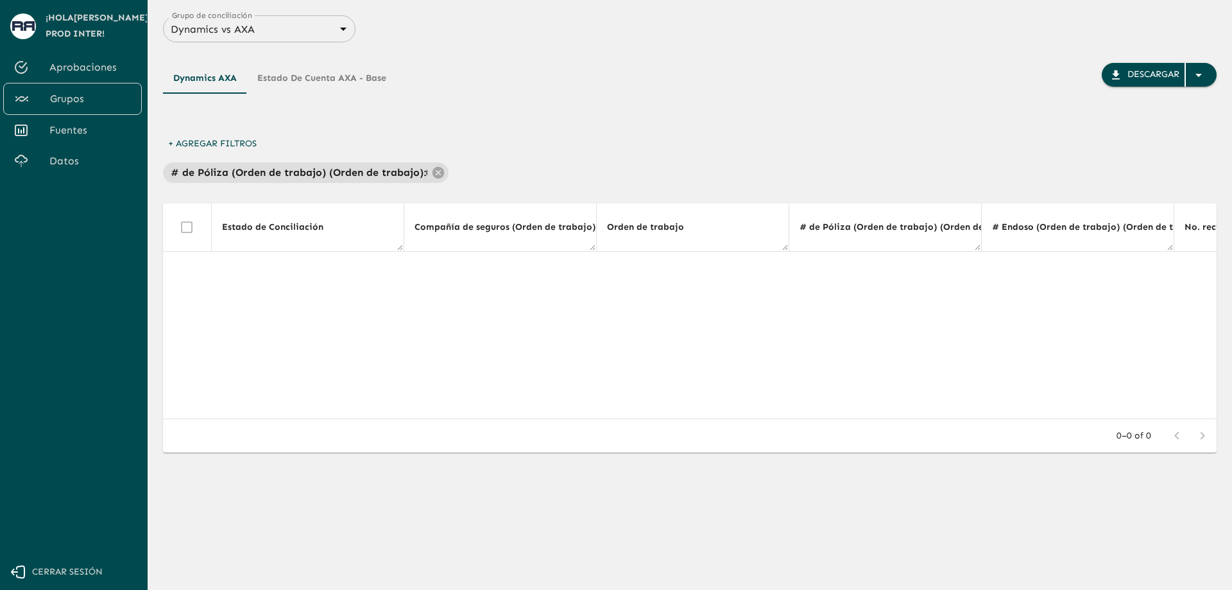
click at [287, 73] on button "Estado de cuenta AXA - Base" at bounding box center [322, 78] width 150 height 31
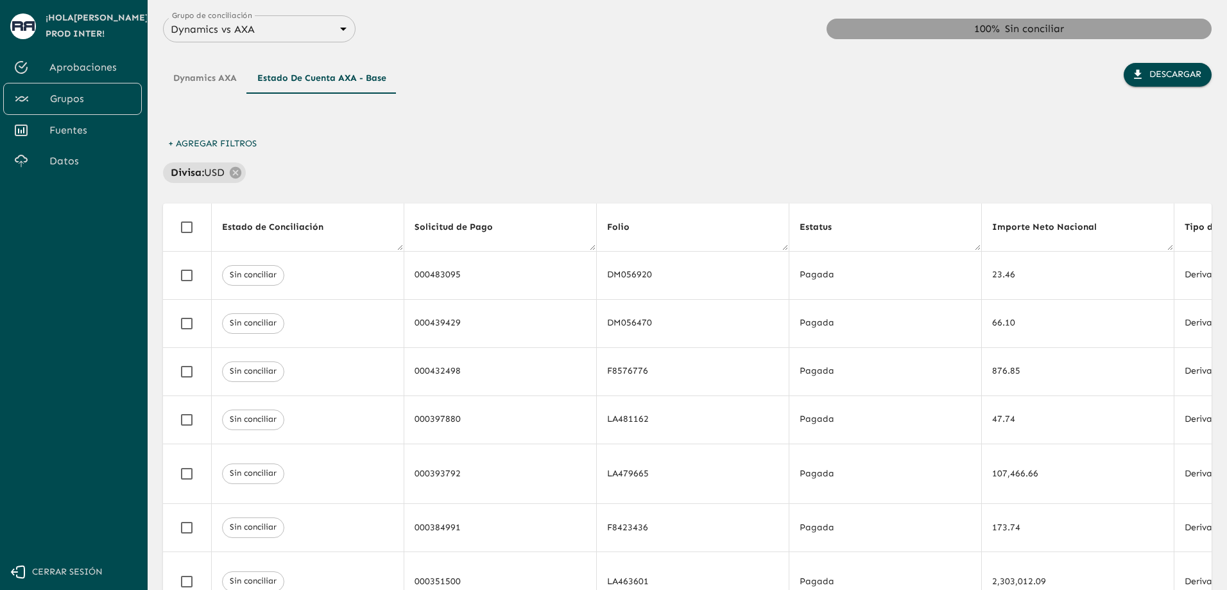
scroll to position [0, 1373]
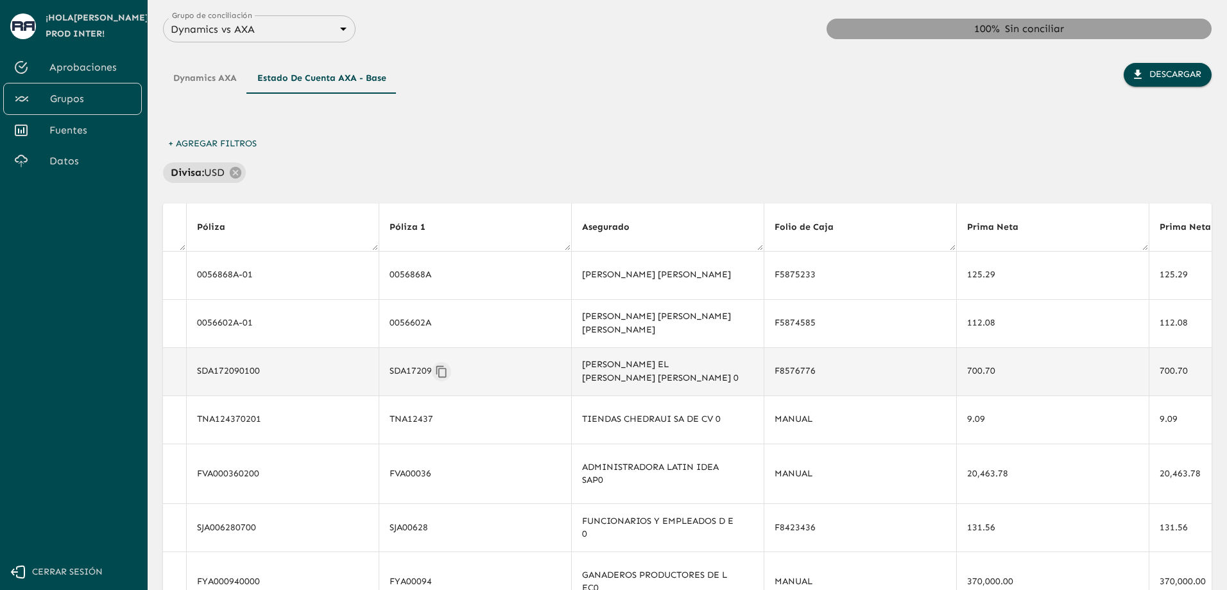
click at [435, 369] on icon "Copiar" at bounding box center [441, 371] width 13 height 13
click at [207, 87] on button "Dynamics AXA" at bounding box center [205, 78] width 84 height 31
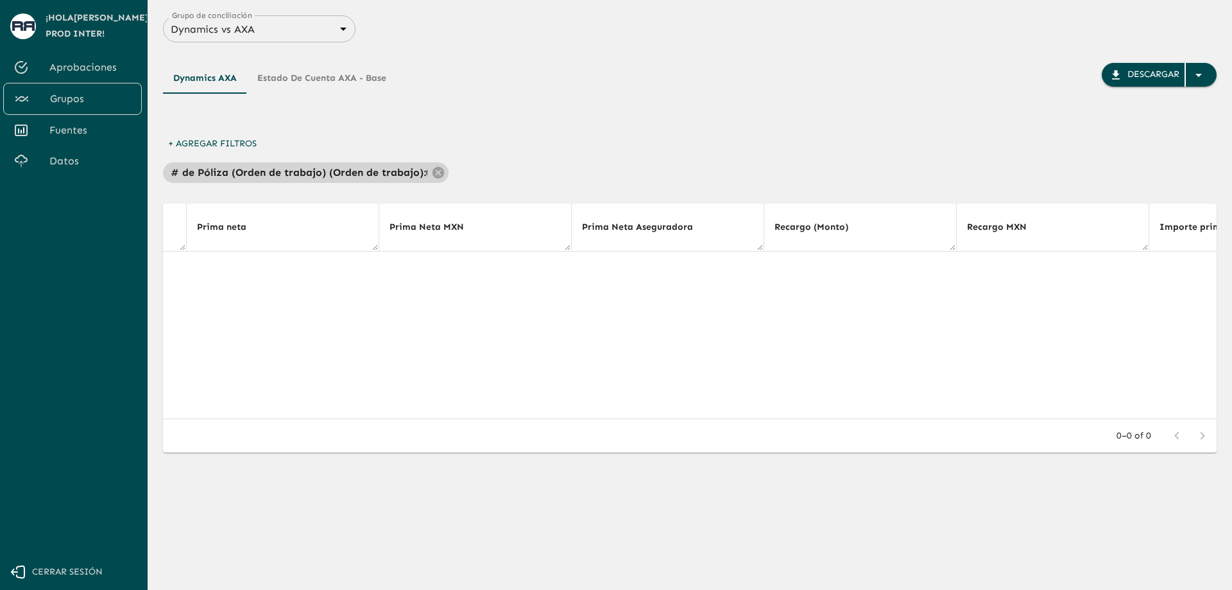
click at [382, 173] on p "# de Póliza (Orden de trabajo) (Orden de trabajo) :" at bounding box center [298, 172] width 255 height 15
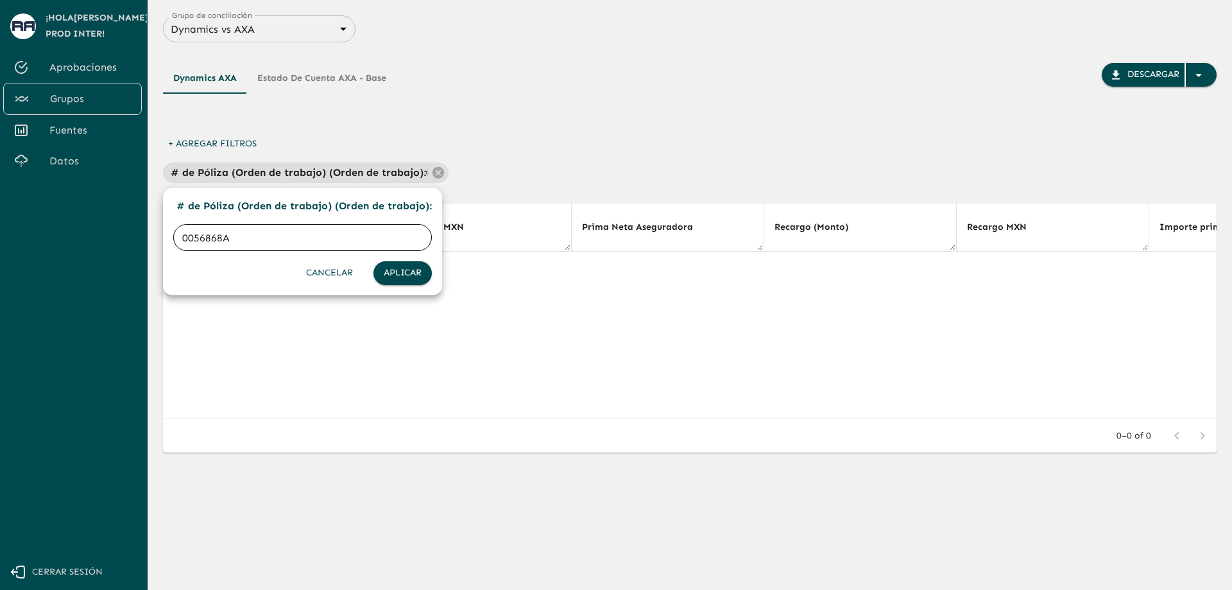
drag, startPoint x: 331, startPoint y: 236, endPoint x: 89, endPoint y: 227, distance: 242.1
click at [101, 228] on div "# de Póliza (Orden de trabajo) (Orden de trabajo) : 0056868A ​ Cancelar Aplicar" at bounding box center [616, 297] width 1232 height 585
paste input "SDA17209"
type input "SDA17209"
click button "Aplicar" at bounding box center [403, 273] width 58 height 24
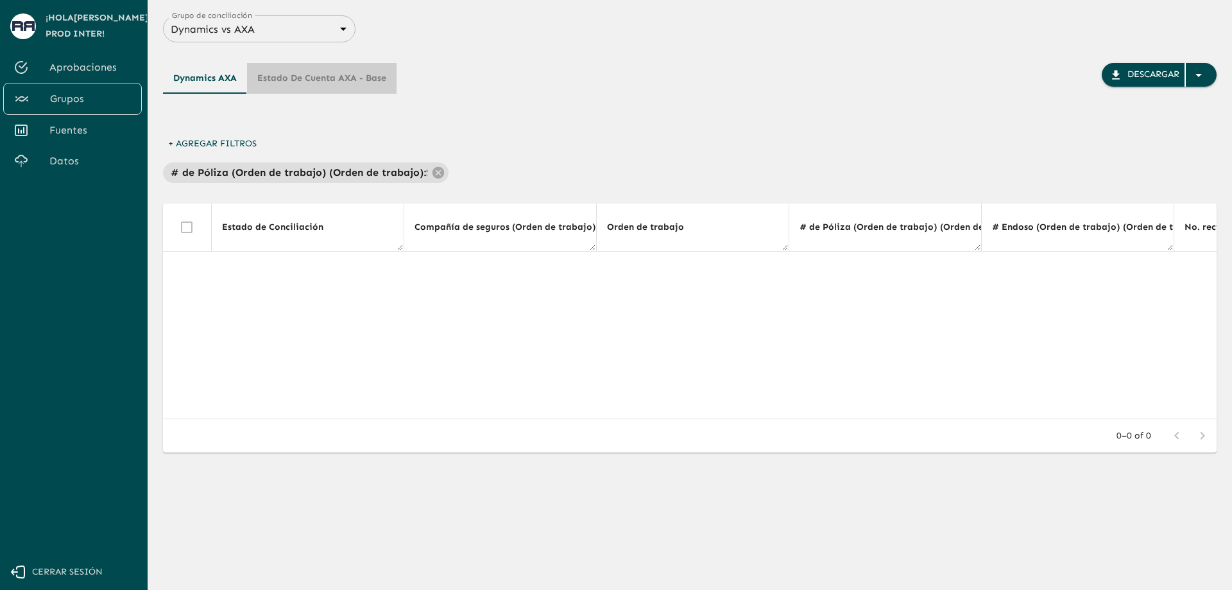
click at [341, 74] on button "Estado de cuenta AXA - Base" at bounding box center [322, 78] width 150 height 31
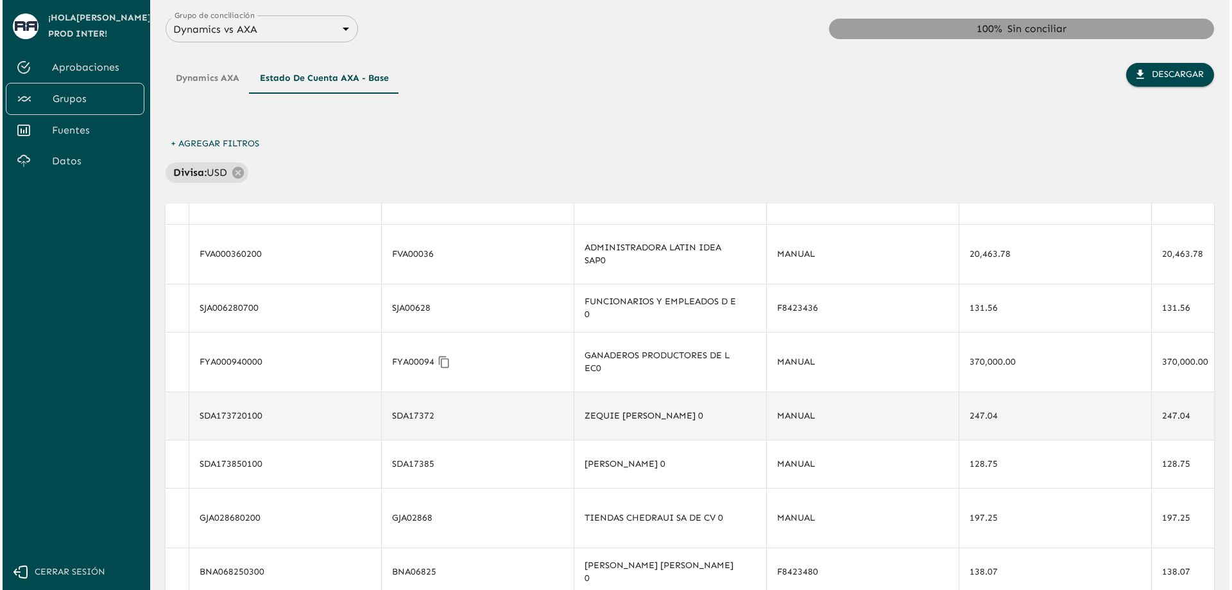
scroll to position [257, 1373]
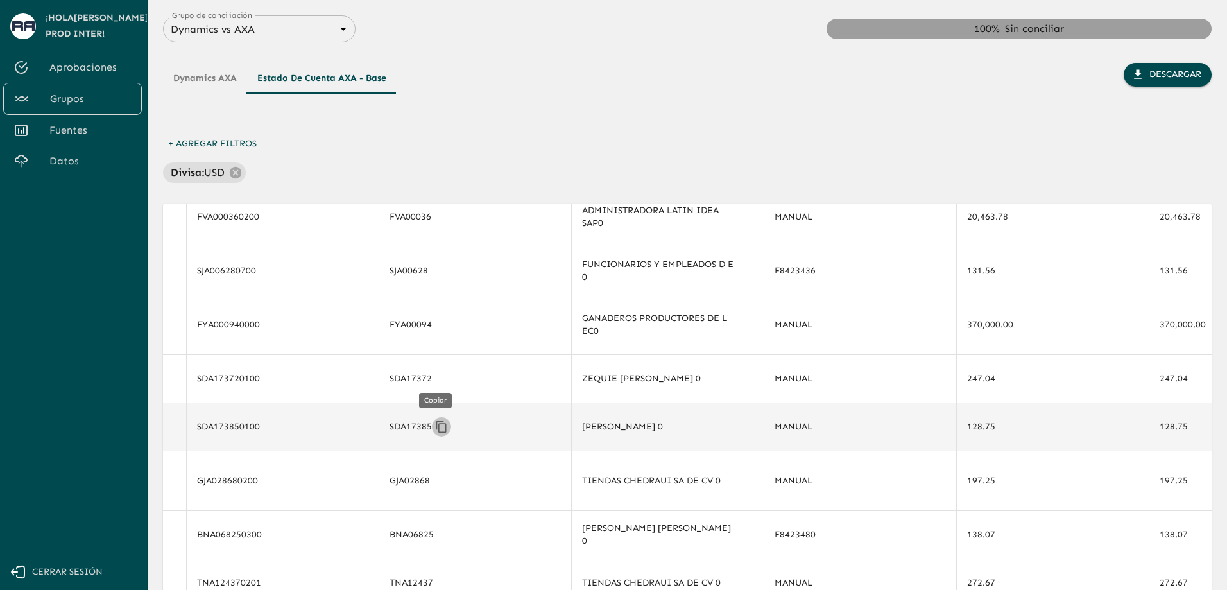
click at [436, 427] on icon "Copiar" at bounding box center [441, 426] width 10 height 12
click at [192, 74] on button "Dynamics AXA" at bounding box center [205, 78] width 84 height 31
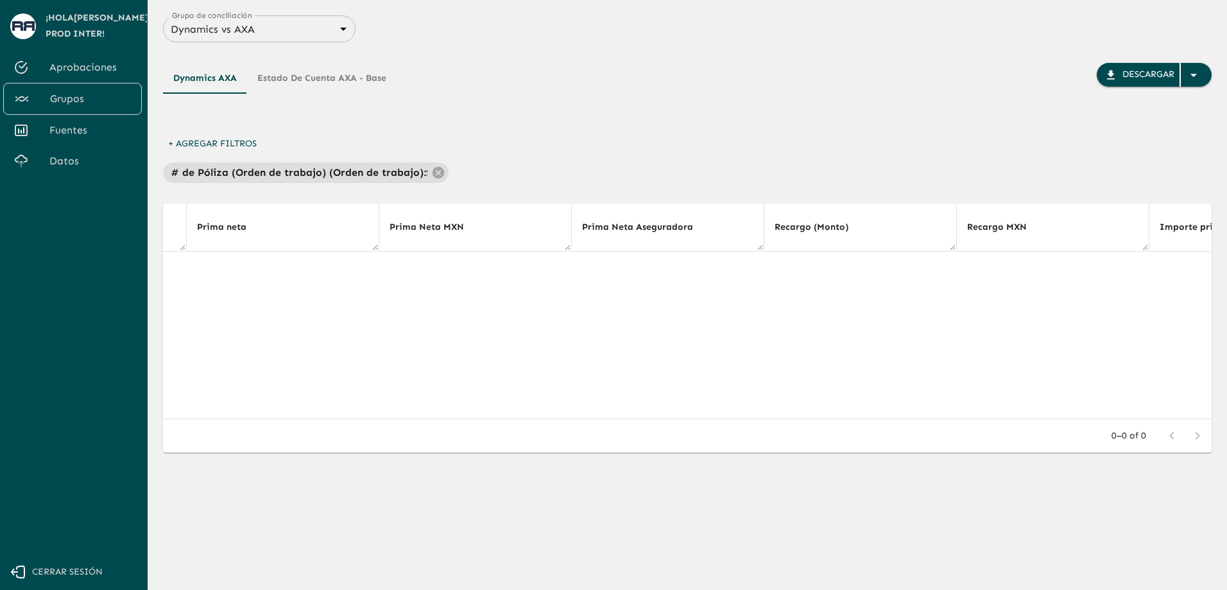
scroll to position [0, 1373]
click at [345, 169] on p "# de Póliza (Orden de trabajo) (Orden de trabajo) :" at bounding box center [298, 172] width 255 height 15
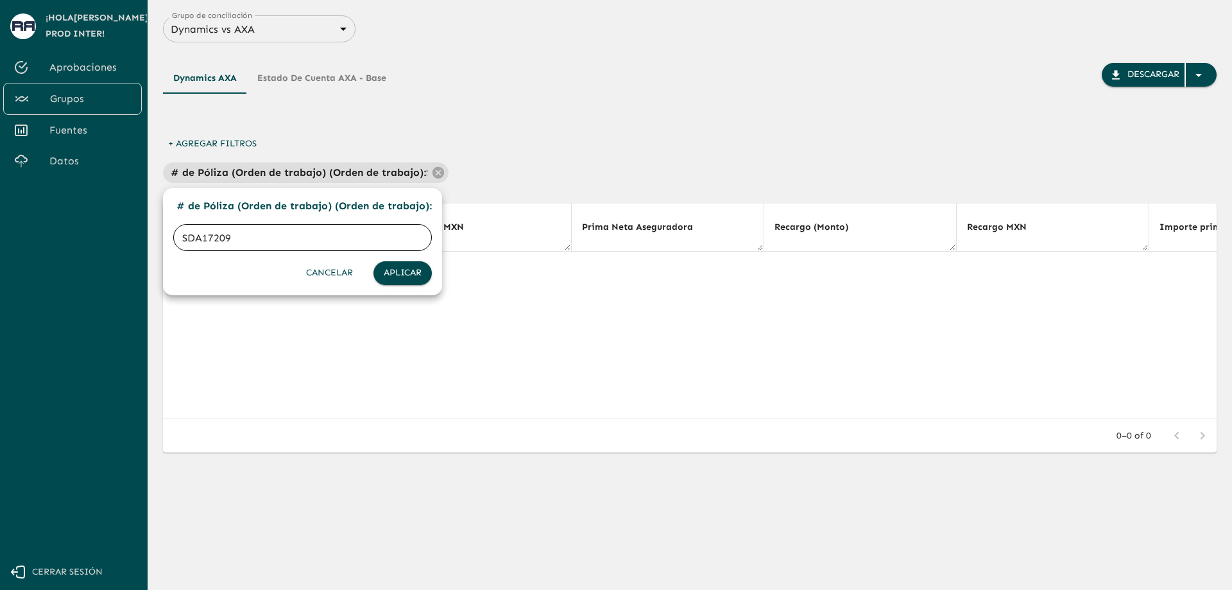
drag, startPoint x: 365, startPoint y: 238, endPoint x: 0, endPoint y: 173, distance: 370.4
click at [44, 214] on div "# de Póliza (Orden de trabajo) (Orden de trabajo) : SDA17209 ​ Cancelar Aplicar" at bounding box center [616, 297] width 1232 height 585
paste input "385"
type input "SDA17385"
click button "Aplicar" at bounding box center [403, 273] width 58 height 24
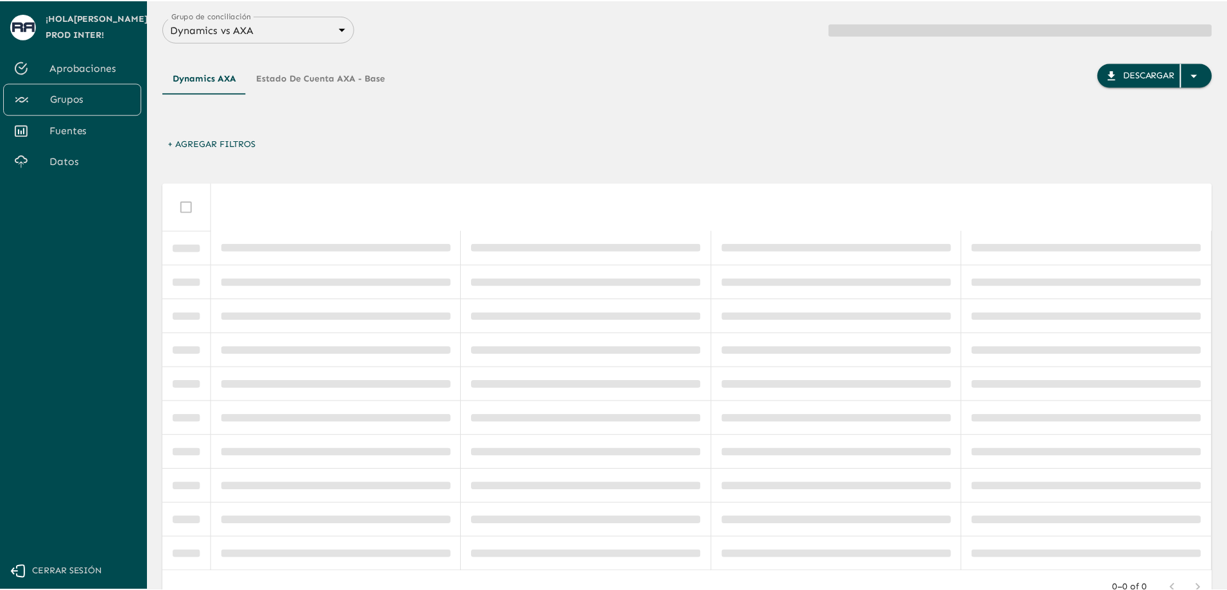
scroll to position [0, 0]
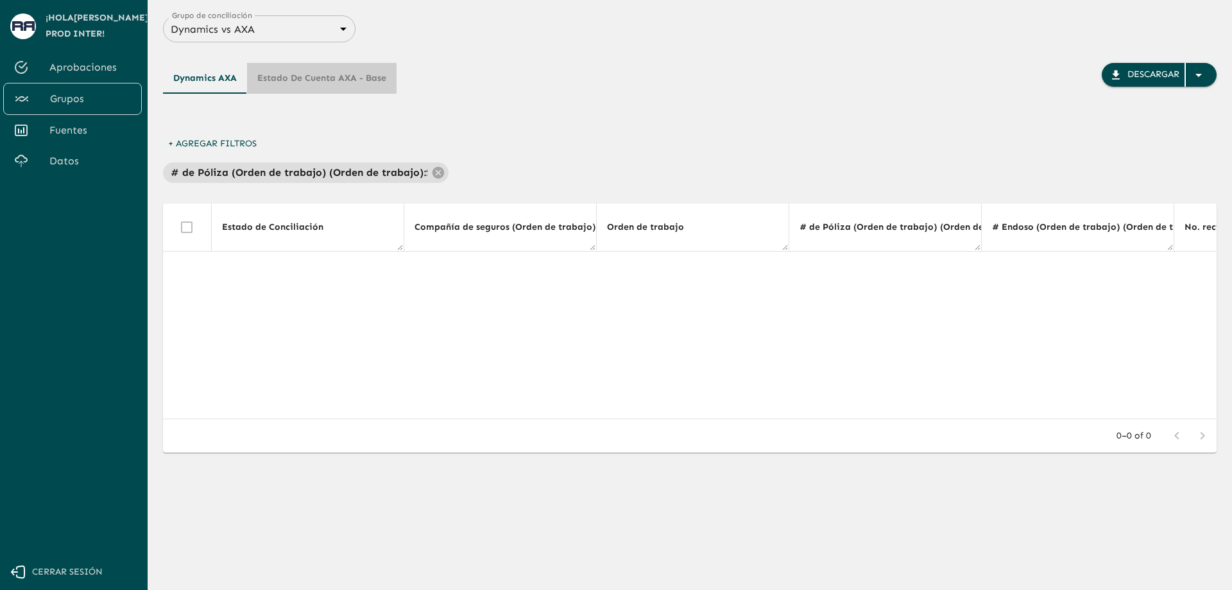
click at [365, 74] on button "Estado de cuenta AXA - Base" at bounding box center [322, 78] width 150 height 31
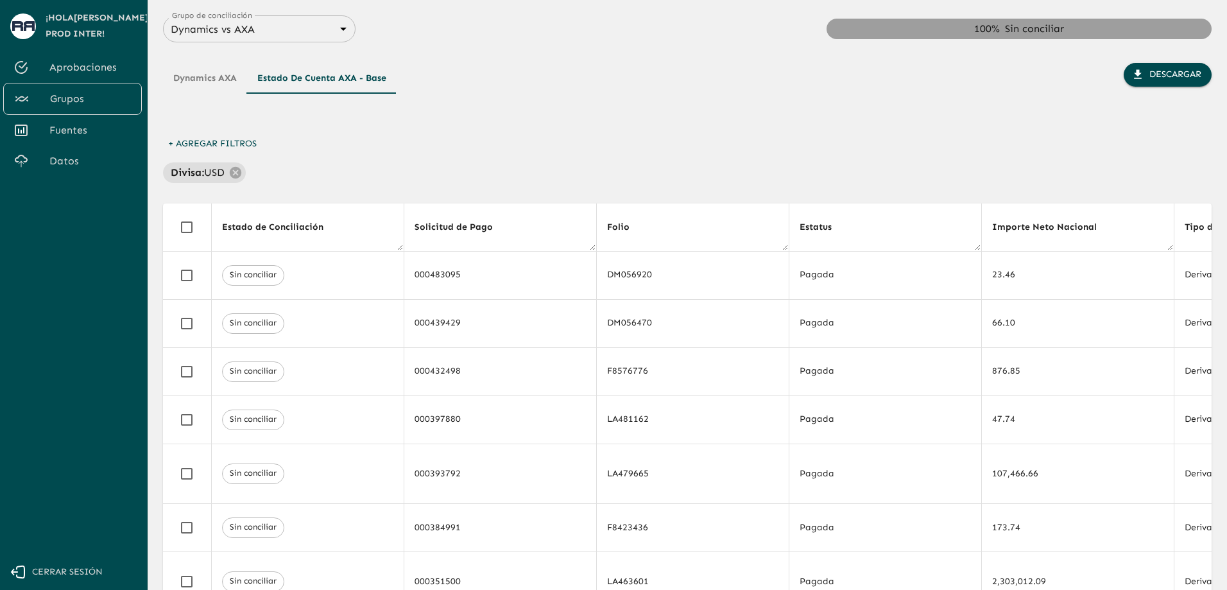
scroll to position [0, 1373]
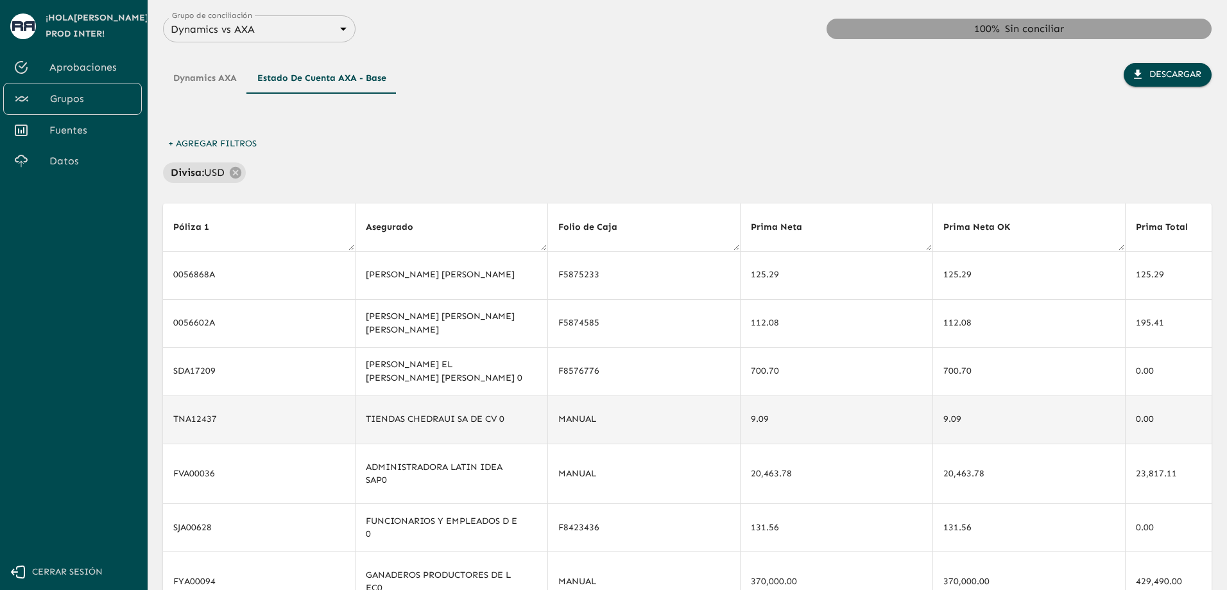
drag, startPoint x: 521, startPoint y: 428, endPoint x: 558, endPoint y: 429, distance: 37.2
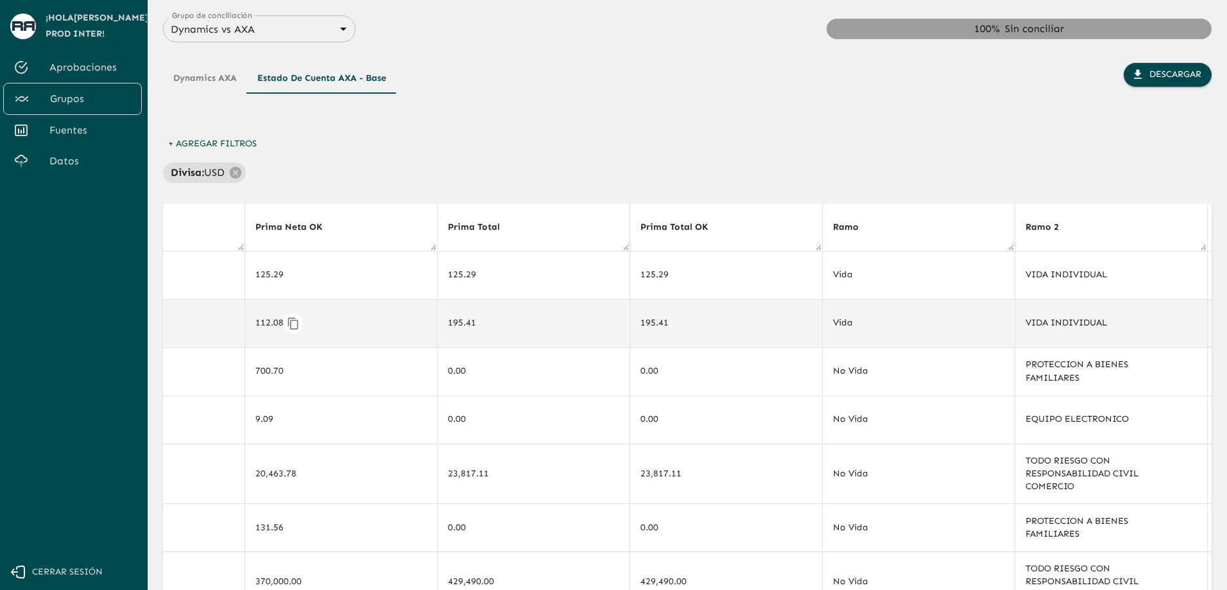
scroll to position [0, 0]
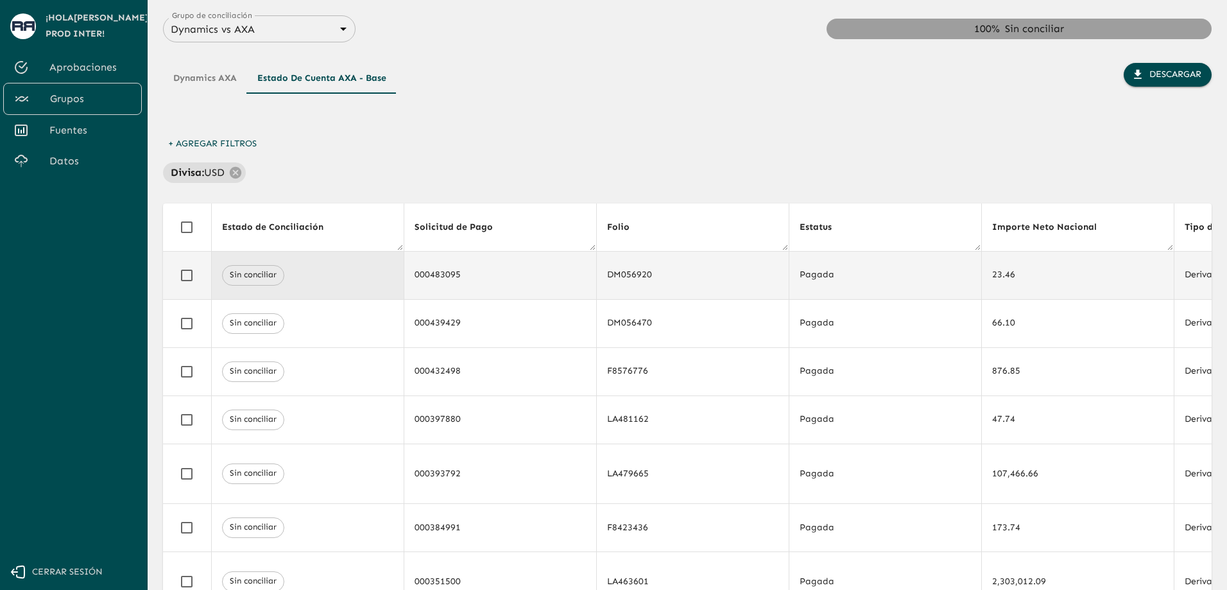
drag, startPoint x: 736, startPoint y: 335, endPoint x: 286, endPoint y: 295, distance: 451.7
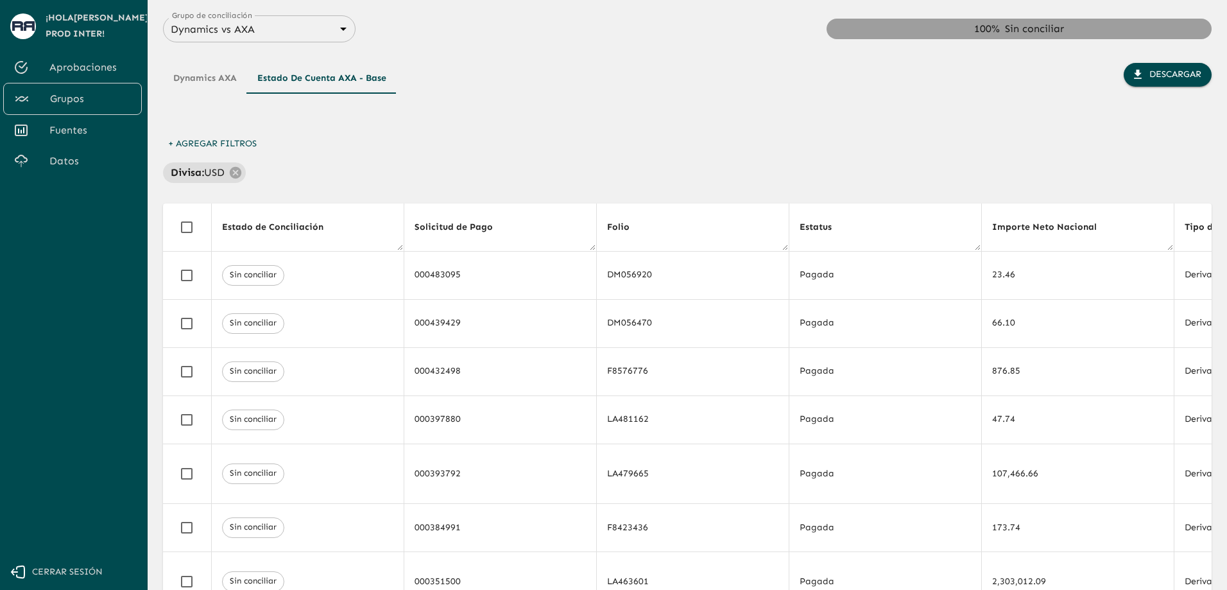
click at [182, 83] on button "Dynamics AXA" at bounding box center [205, 78] width 84 height 31
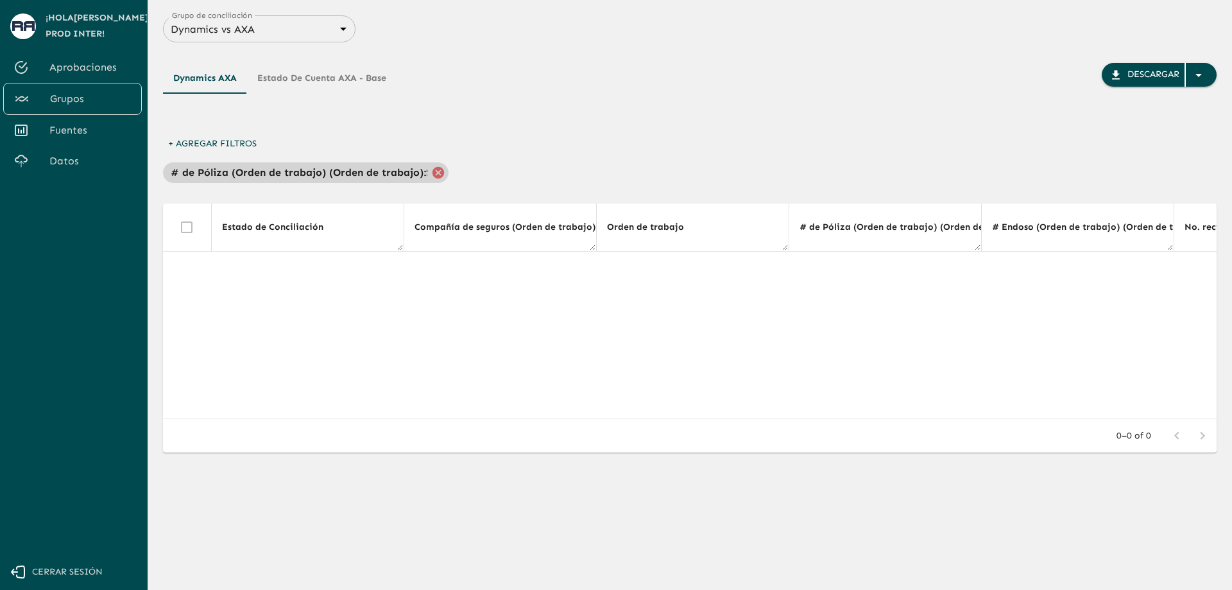
click at [440, 175] on icon at bounding box center [439, 172] width 12 height 12
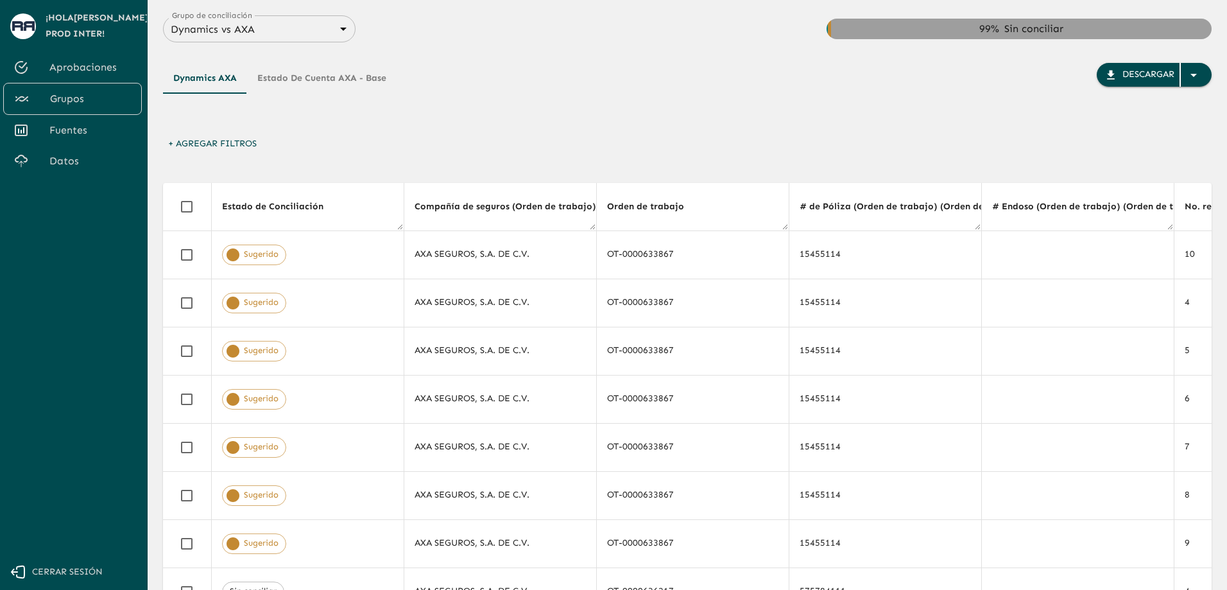
click at [687, 126] on div "Dynamics AXA Estado de cuenta AXA - Base Descargar" at bounding box center [687, 97] width 1049 height 69
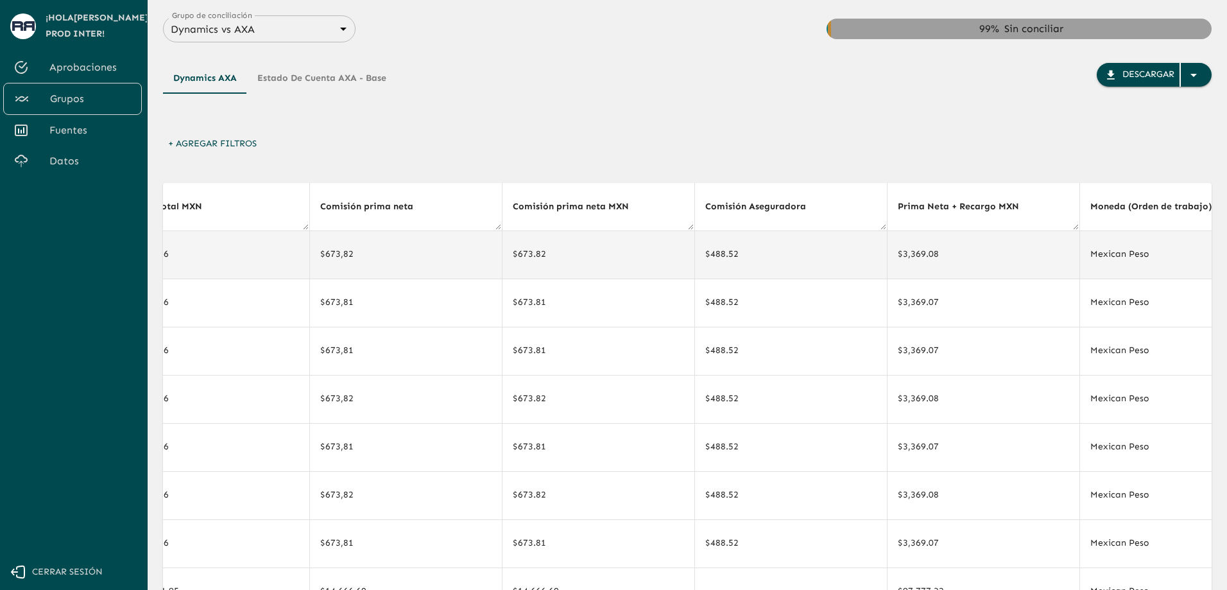
drag, startPoint x: 482, startPoint y: 276, endPoint x: 396, endPoint y: 277, distance: 86.0
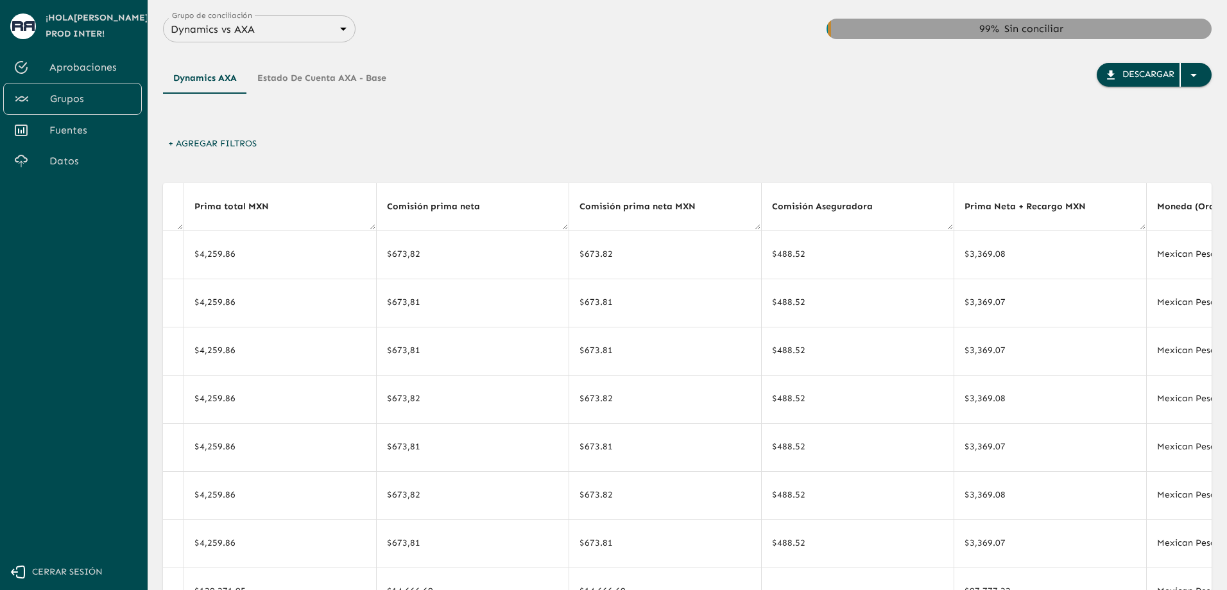
click at [643, 90] on div "Dynamics AXA Estado de cuenta AXA - Base Descargar" at bounding box center [687, 97] width 1049 height 69
click at [310, 86] on button "Estado de cuenta AXA - Base" at bounding box center [322, 78] width 150 height 31
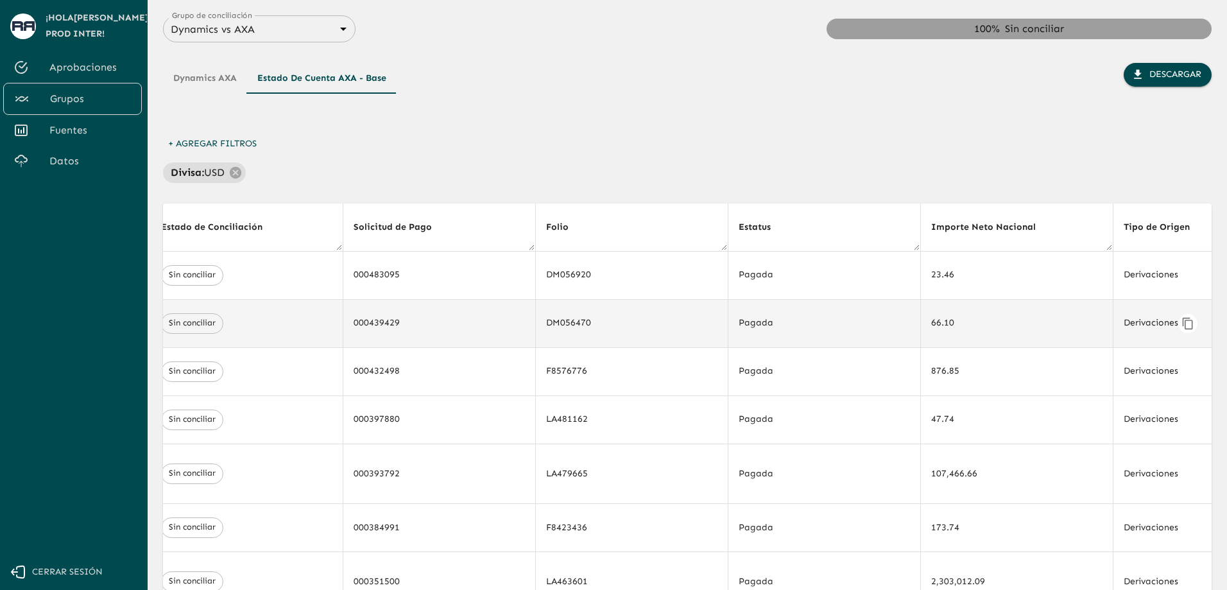
scroll to position [0, 1117]
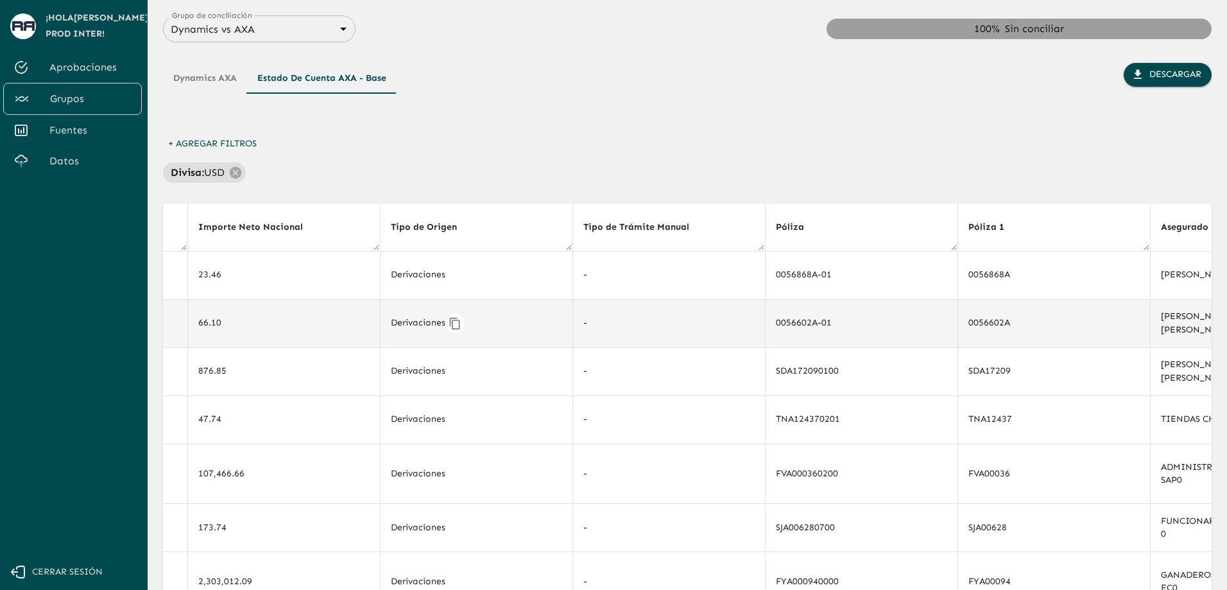
drag, startPoint x: 601, startPoint y: 325, endPoint x: 846, endPoint y: 323, distance: 244.5
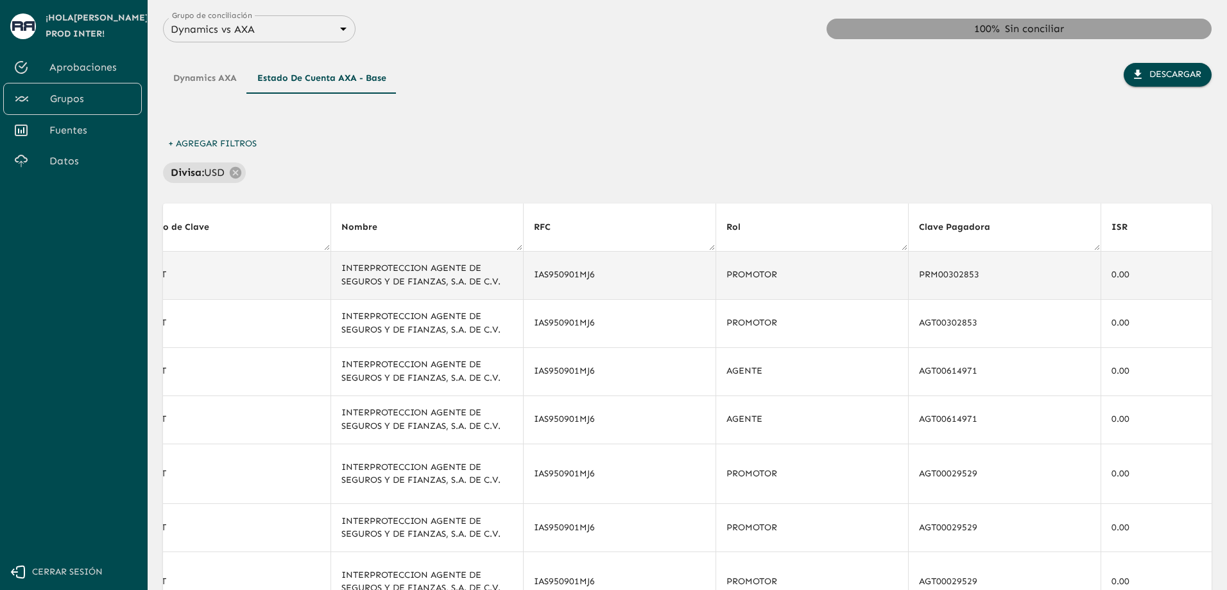
scroll to position [0, 8050]
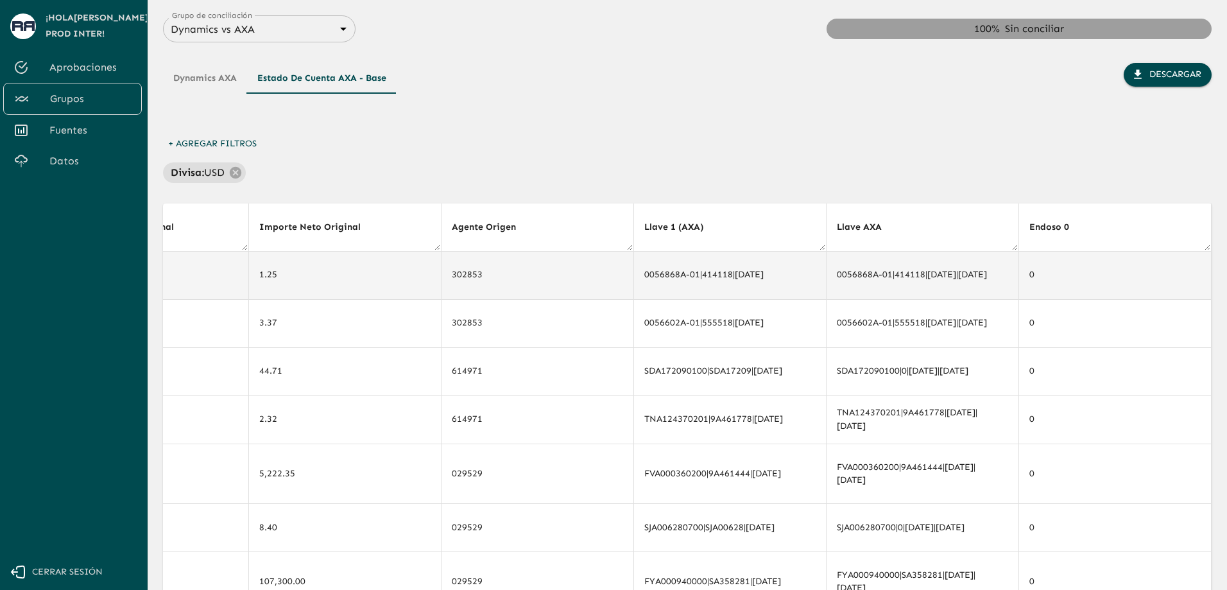
drag, startPoint x: 569, startPoint y: 294, endPoint x: 974, endPoint y: 282, distance: 405.2
drag, startPoint x: 1048, startPoint y: 271, endPoint x: 1201, endPoint y: 264, distance: 152.9
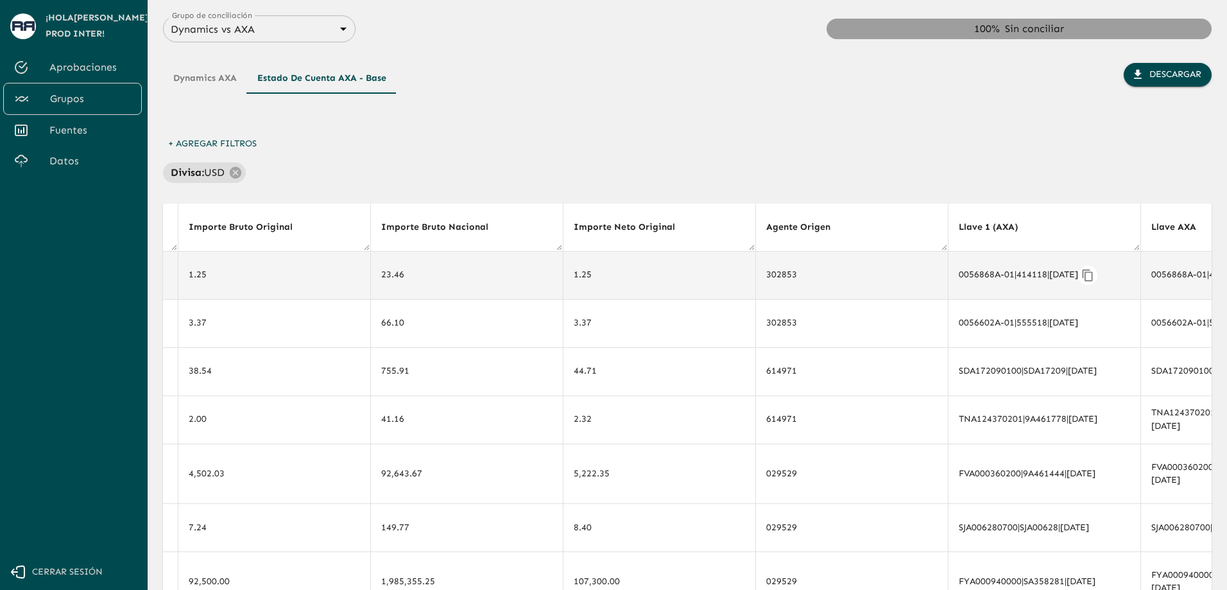
drag, startPoint x: 647, startPoint y: 277, endPoint x: 537, endPoint y: 279, distance: 109.8
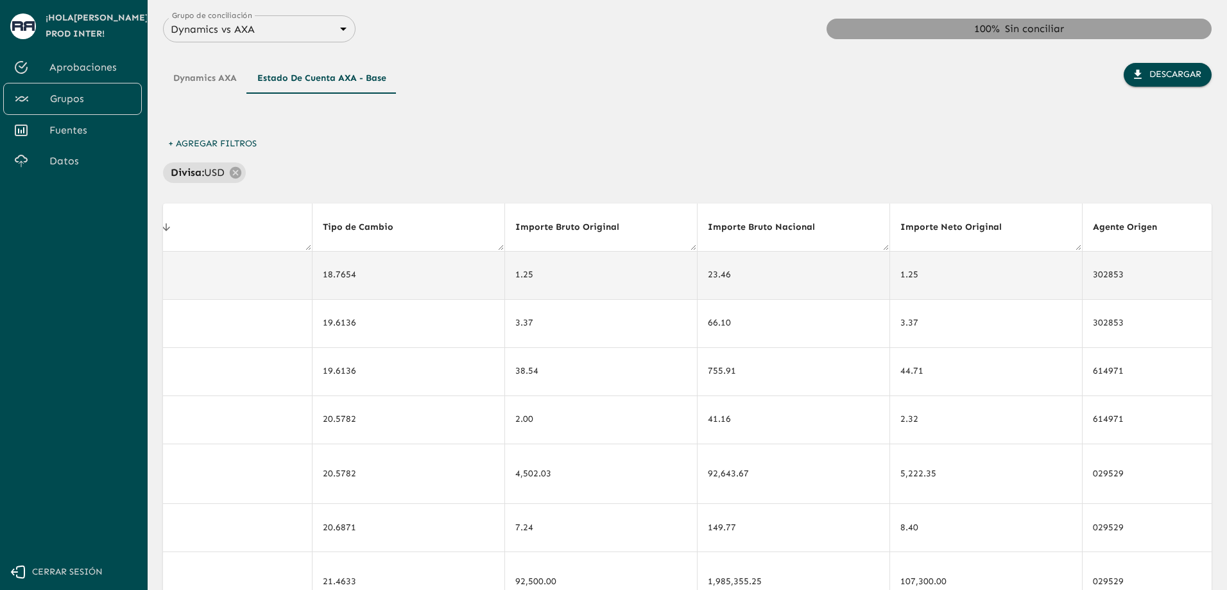
scroll to position [0, 7449]
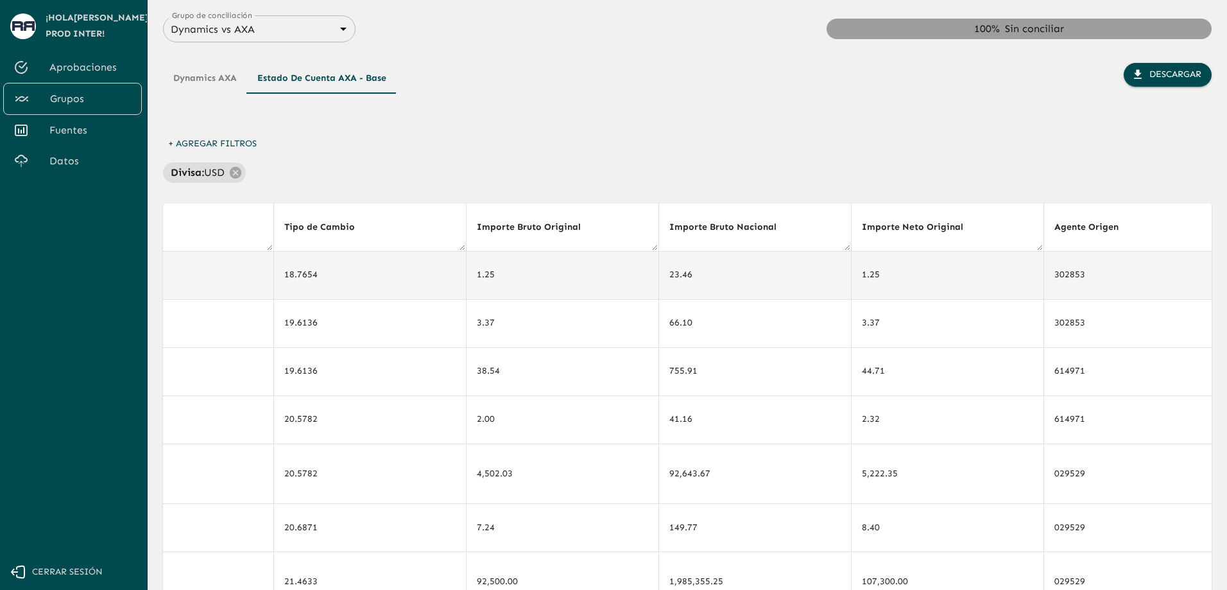
drag, startPoint x: 859, startPoint y: 280, endPoint x: 888, endPoint y: 277, distance: 29.7
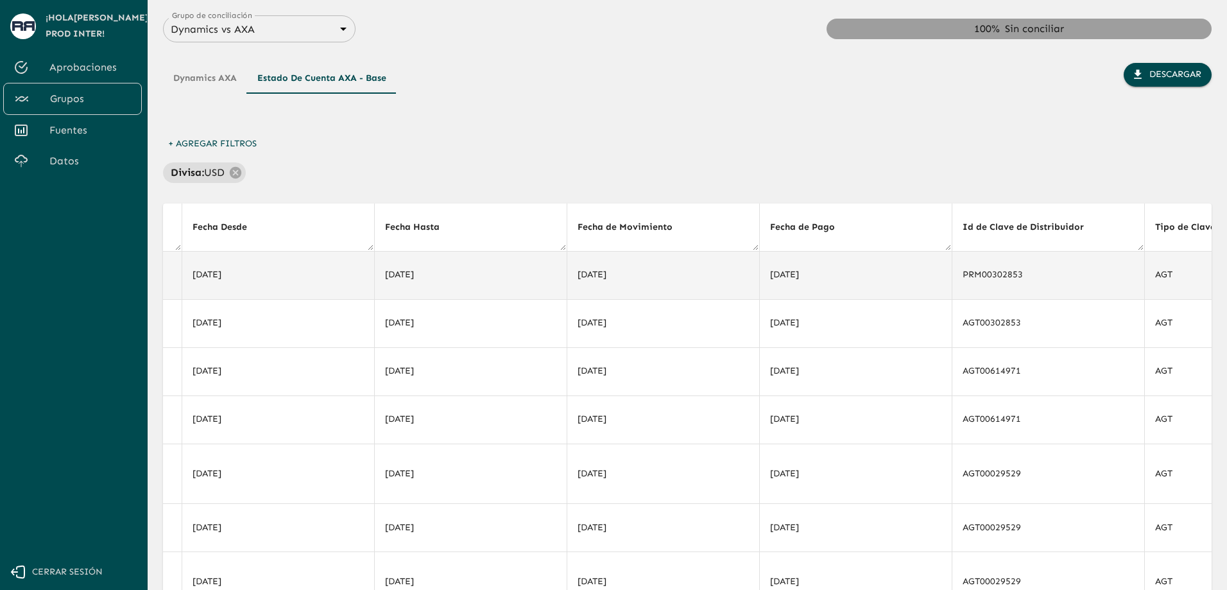
scroll to position [0, 0]
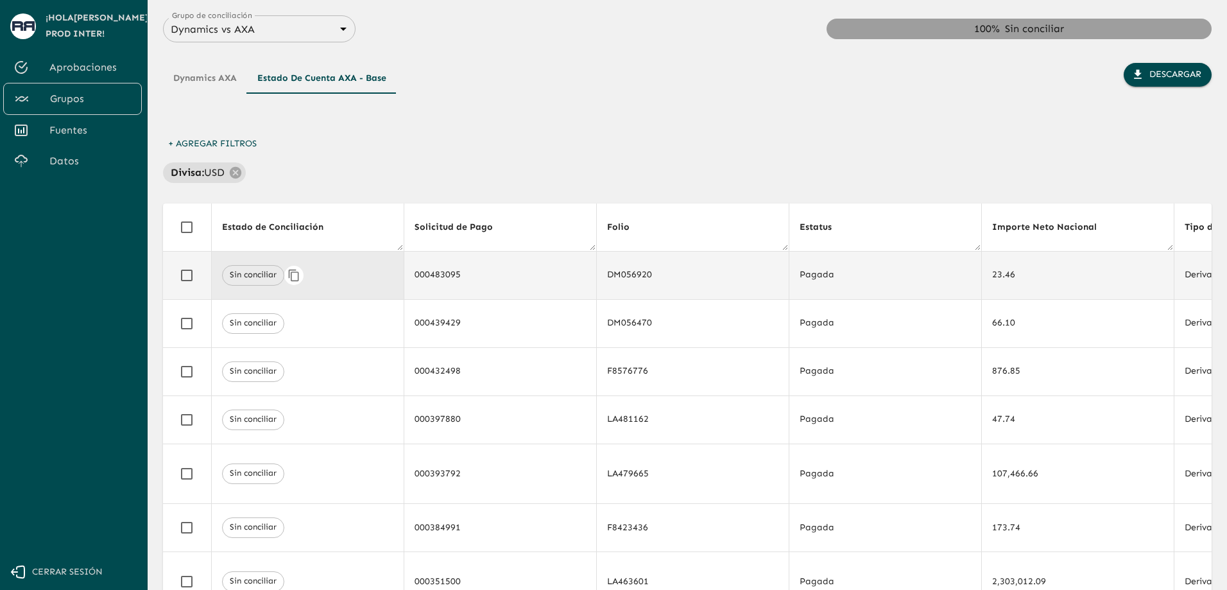
drag, startPoint x: 580, startPoint y: 282, endPoint x: 304, endPoint y: 277, distance: 275.4
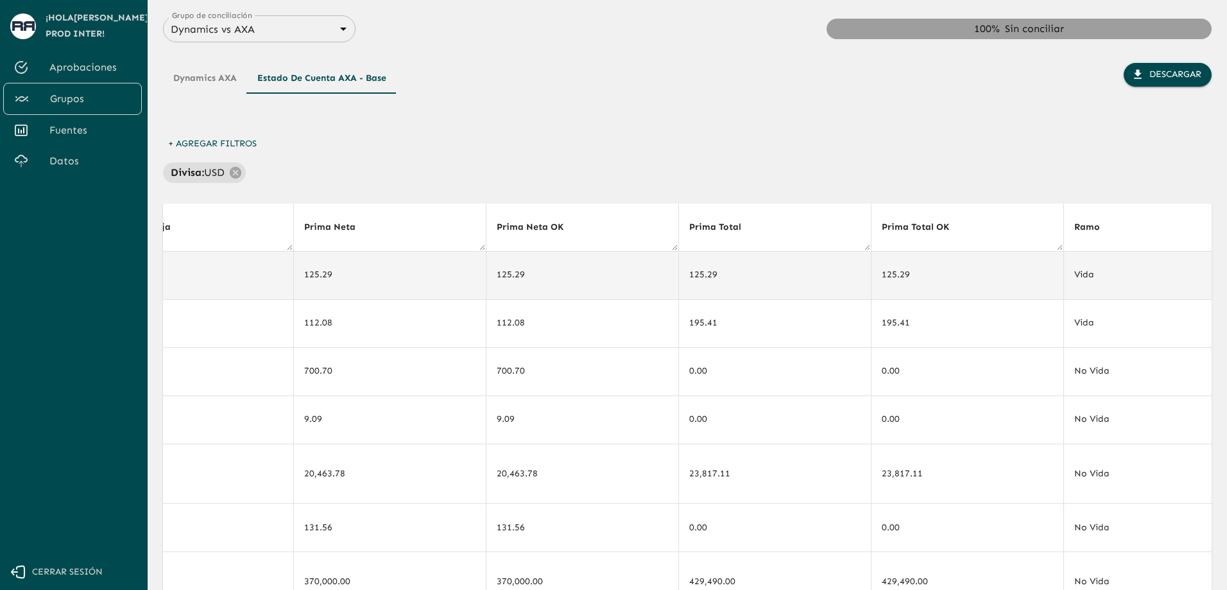
drag, startPoint x: 478, startPoint y: 282, endPoint x: 626, endPoint y: 280, distance: 148.3
